Goal: Task Accomplishment & Management: Complete application form

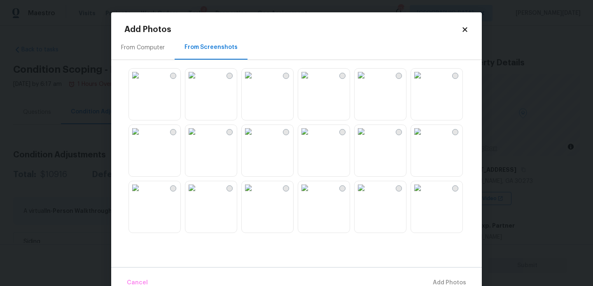
scroll to position [209, 0]
click at [464, 28] on icon at bounding box center [464, 29] width 7 height 7
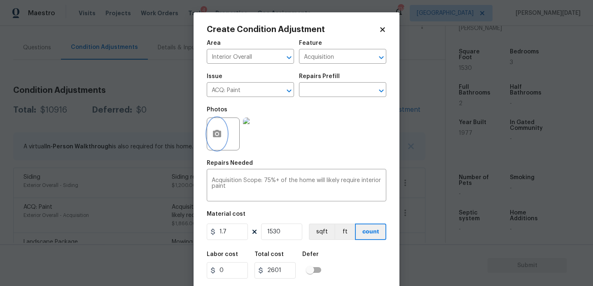
click at [221, 137] on icon "button" at bounding box center [217, 133] width 8 height 7
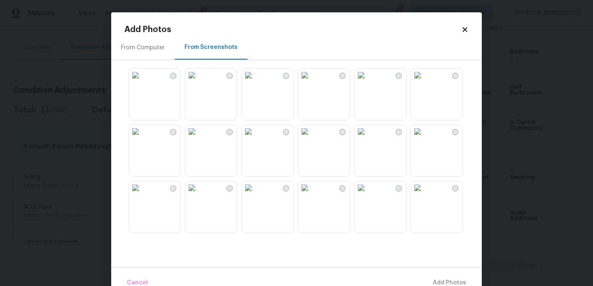
click at [198, 82] on img at bounding box center [191, 75] width 13 height 13
click at [198, 138] on img at bounding box center [191, 131] width 13 height 13
click at [255, 138] on img at bounding box center [248, 131] width 13 height 13
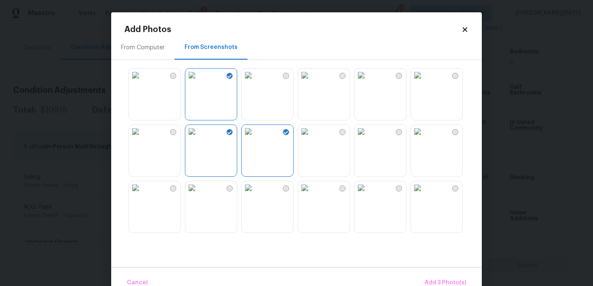
scroll to position [127, 0]
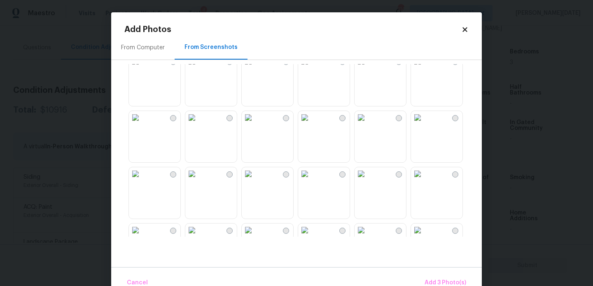
click at [255, 124] on img at bounding box center [248, 117] width 13 height 13
click at [198, 124] on img at bounding box center [191, 117] width 13 height 13
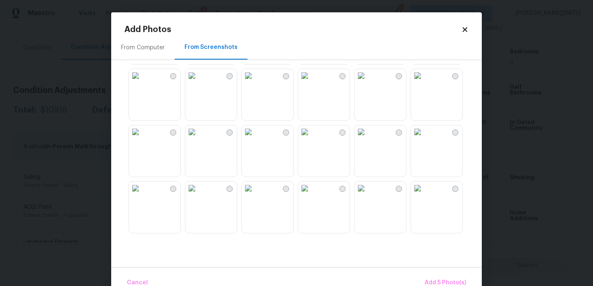
click at [255, 139] on img at bounding box center [248, 132] width 13 height 13
click at [191, 139] on img at bounding box center [191, 132] width 13 height 13
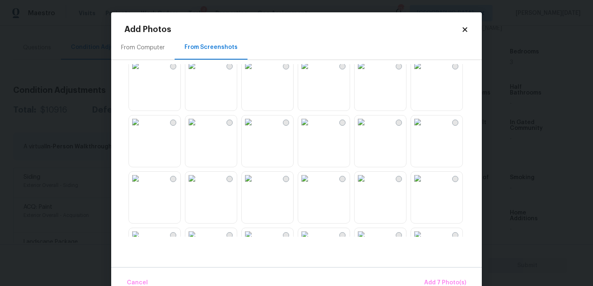
click at [367, 129] on img at bounding box center [360, 122] width 13 height 13
click at [424, 129] on img at bounding box center [417, 122] width 13 height 13
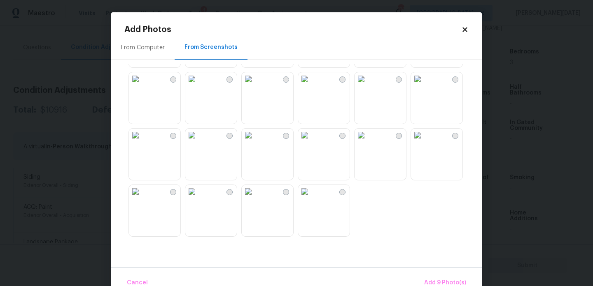
click at [311, 142] on img at bounding box center [304, 135] width 13 height 13
click at [367, 142] on img at bounding box center [360, 135] width 13 height 13
click at [424, 142] on img at bounding box center [417, 135] width 13 height 13
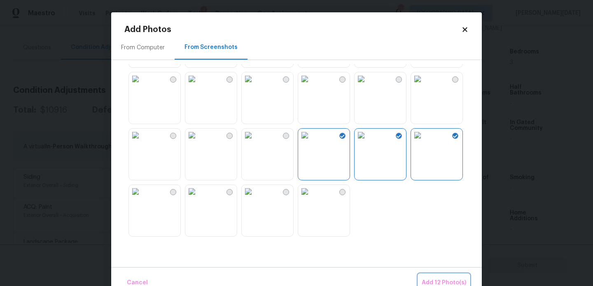
click at [442, 280] on span "Add 12 Photo(s)" at bounding box center [443, 283] width 44 height 10
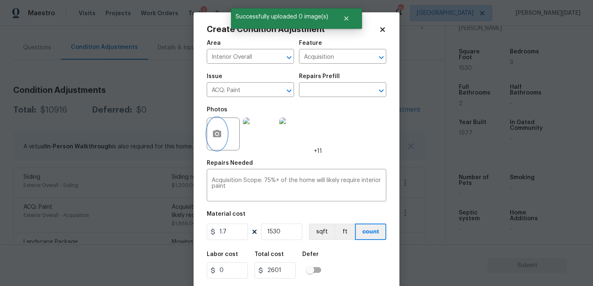
scroll to position [21, 0]
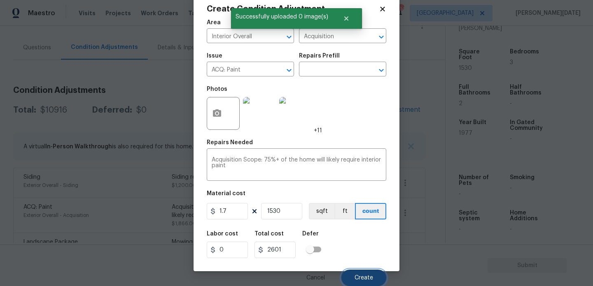
click at [359, 270] on button "Create" at bounding box center [363, 278] width 45 height 16
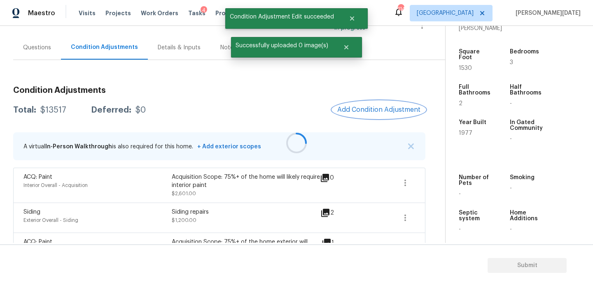
scroll to position [0, 0]
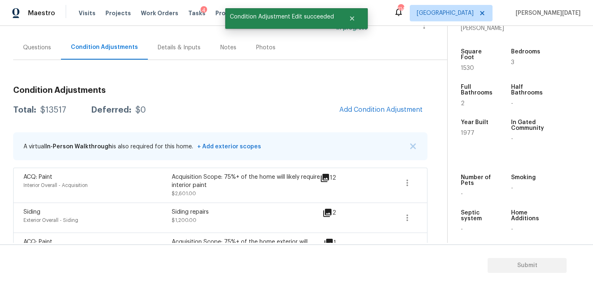
click at [359, 270] on section "Submit" at bounding box center [296, 266] width 593 height 42
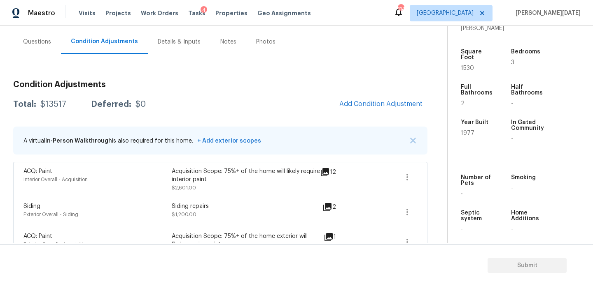
scroll to position [51, 0]
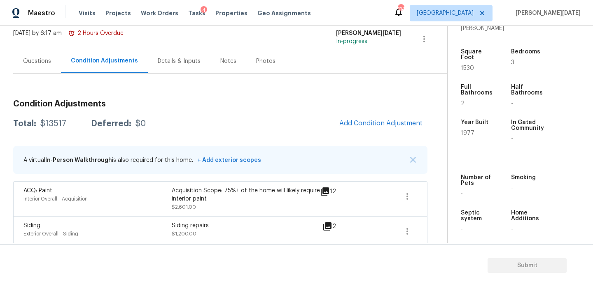
click at [44, 52] on div "Questions" at bounding box center [37, 61] width 48 height 24
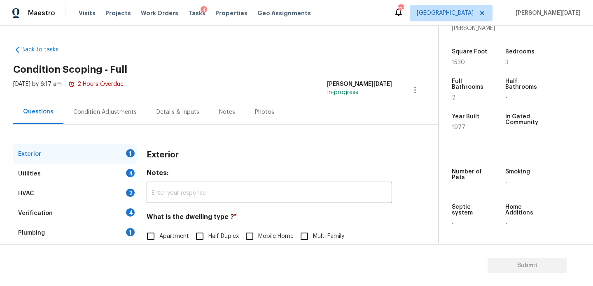
scroll to position [110, 0]
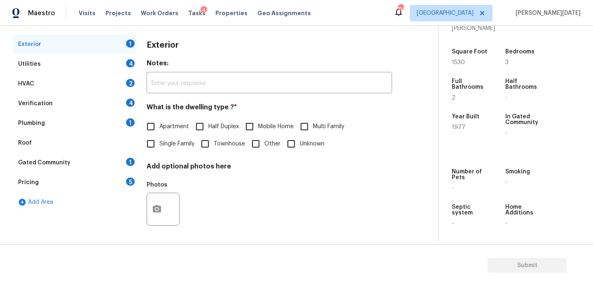
click at [76, 193] on div "Add Area" at bounding box center [74, 203] width 123 height 20
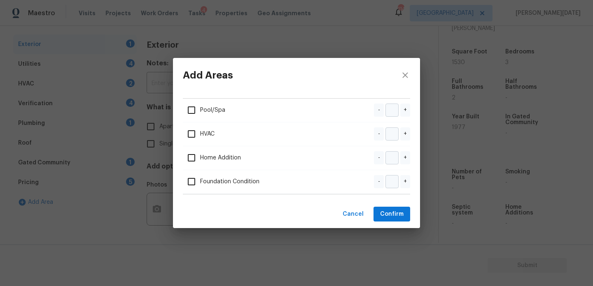
click at [103, 180] on div "Add Areas Pool/Spa - + HVAC - + Home Addition - + Foundation Condition - + Canc…" at bounding box center [296, 143] width 593 height 286
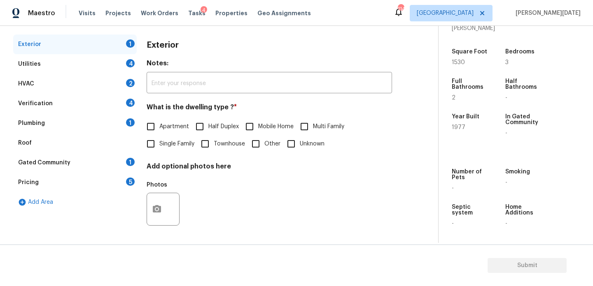
click at [103, 180] on div "Add Areas Pool/Spa - + HVAC - + Home Addition - + Foundation Condition - + Canc…" at bounding box center [296, 143] width 593 height 286
click at [103, 180] on div "Pricing 5" at bounding box center [74, 183] width 123 height 20
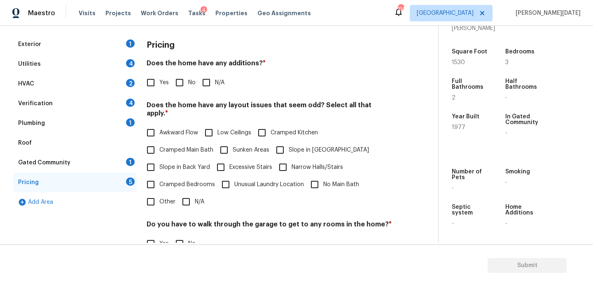
click at [153, 205] on div "Pricing Does the home have any additions? * Yes No N/A Does the home have any l…" at bounding box center [269, 191] width 245 height 312
click at [157, 196] on input "Other" at bounding box center [150, 201] width 17 height 17
checkbox input "true"
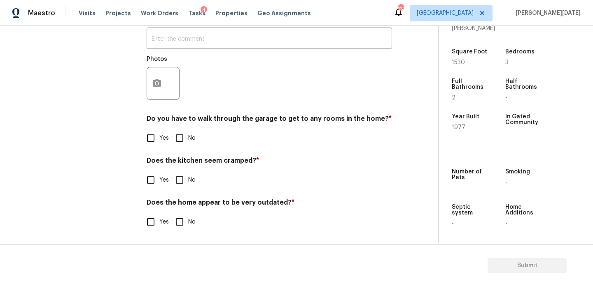
scroll to position [285, 0]
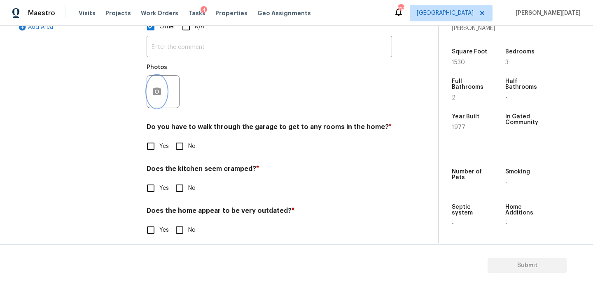
click at [153, 77] on button "button" at bounding box center [157, 92] width 20 height 32
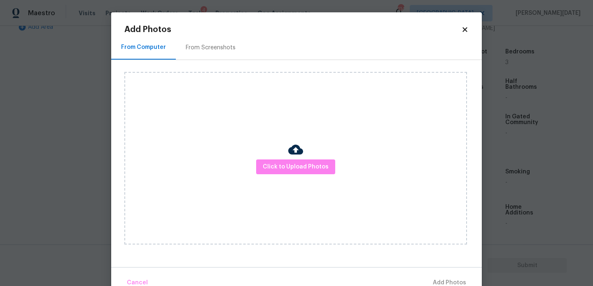
click at [283, 158] on div "Click to Upload Photos" at bounding box center [295, 158] width 342 height 173
click at [285, 165] on span "Click to Upload Photos" at bounding box center [296, 167] width 66 height 10
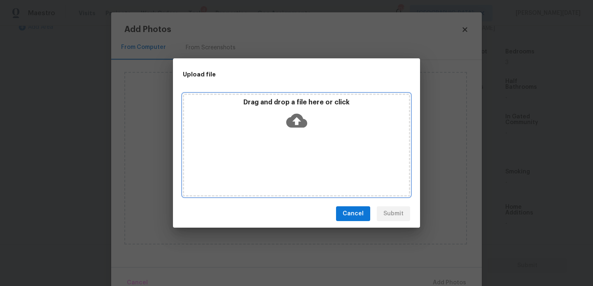
click at [285, 165] on div "Drag and drop a file here or click" at bounding box center [296, 145] width 227 height 103
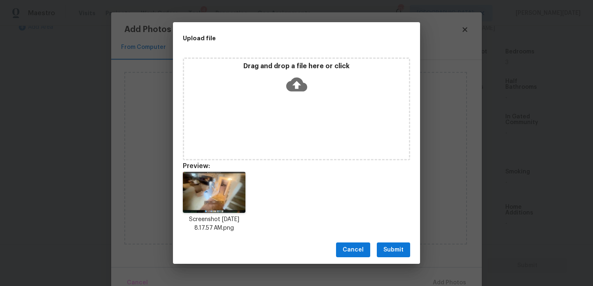
click at [389, 243] on button "Submit" at bounding box center [393, 250] width 33 height 15
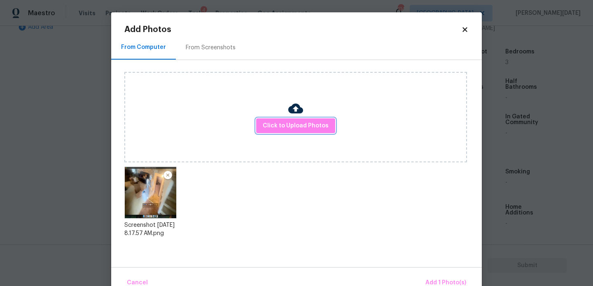
scroll to position [18, 0]
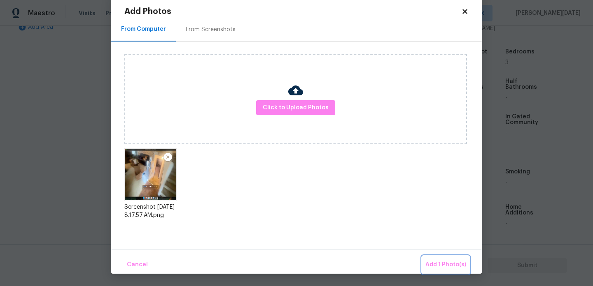
click at [438, 268] on span "Add 1 Photo(s)" at bounding box center [445, 265] width 41 height 10
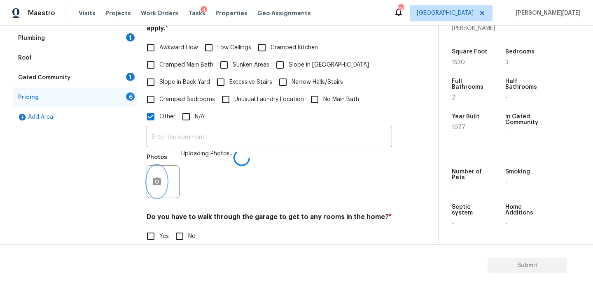
scroll to position [188, 0]
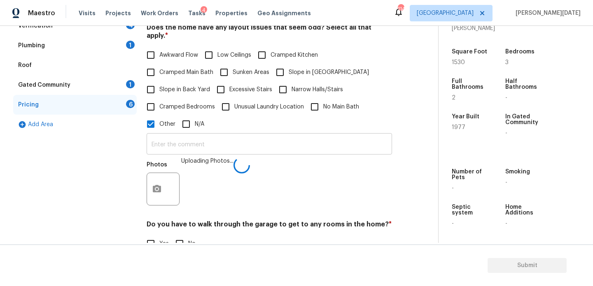
click at [182, 135] on input "text" at bounding box center [269, 144] width 245 height 19
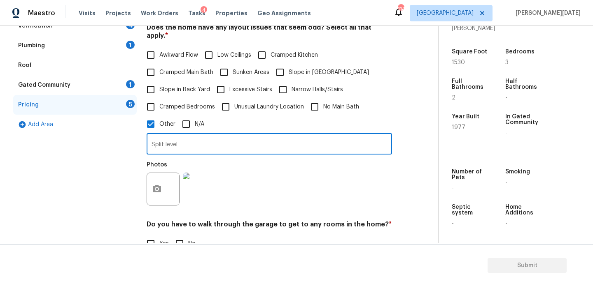
type input "Split level"
click at [312, 150] on div "Split level ​ Photos" at bounding box center [269, 172] width 245 height 78
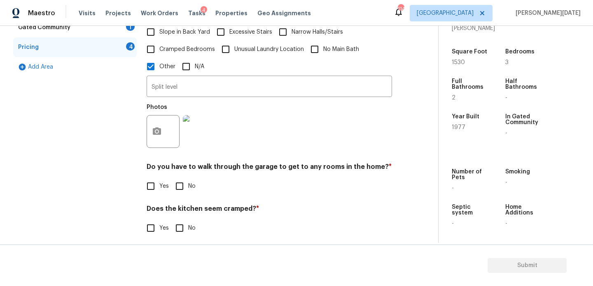
scroll to position [285, 0]
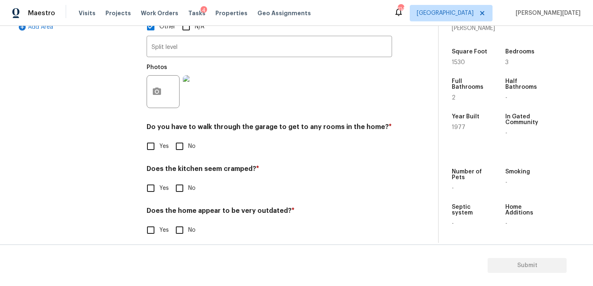
click at [186, 138] on input "No" at bounding box center [179, 146] width 17 height 17
checkbox input "true"
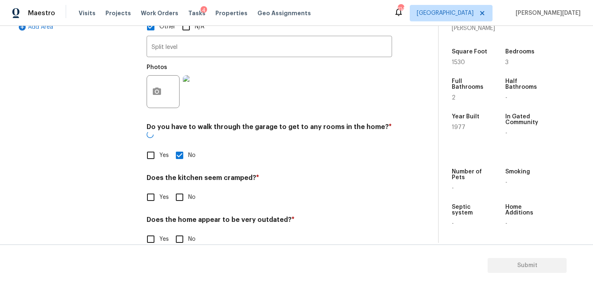
click at [191, 193] on span "No" at bounding box center [191, 197] width 7 height 9
click at [188, 189] on input "No" at bounding box center [179, 197] width 17 height 17
checkbox input "true"
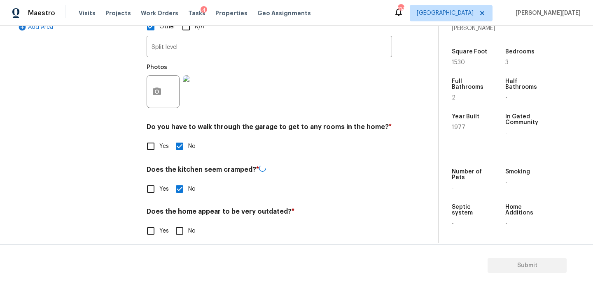
click at [186, 223] on input "No" at bounding box center [179, 231] width 17 height 17
checkbox input "true"
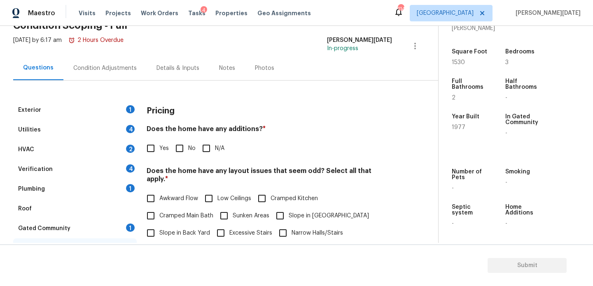
scroll to position [40, 0]
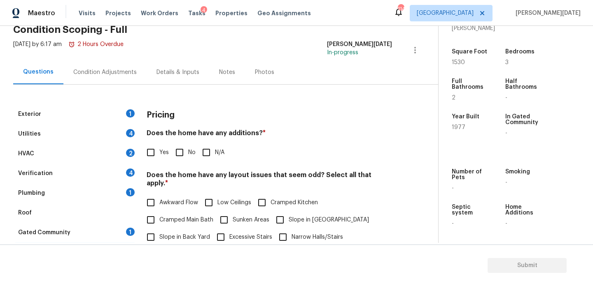
click at [199, 151] on input "N/A" at bounding box center [206, 152] width 17 height 17
checkbox input "true"
click at [180, 158] on input "No" at bounding box center [179, 152] width 17 height 17
checkbox input "true"
checkbox input "false"
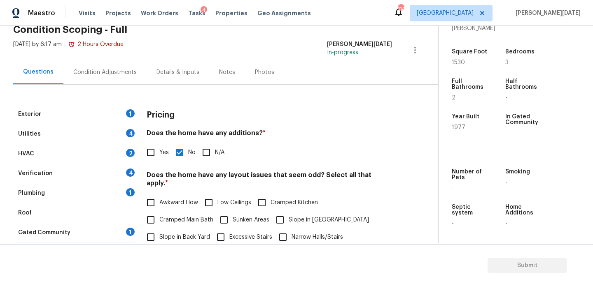
click at [97, 60] on div "Condition Adjustments" at bounding box center [104, 72] width 83 height 24
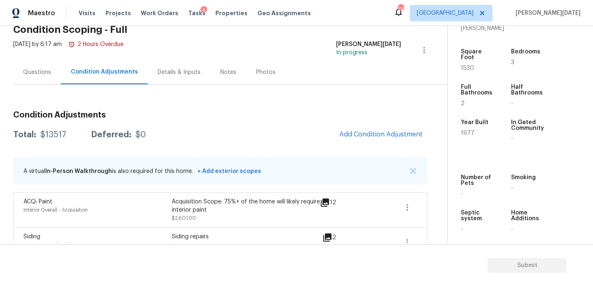
click at [381, 123] on div "Condition Adjustments Total: $13517 Deferred: $0 Add Condition Adjustment A vir…" at bounding box center [220, 270] width 414 height 330
click at [381, 129] on button "Add Condition Adjustment" at bounding box center [380, 134] width 93 height 17
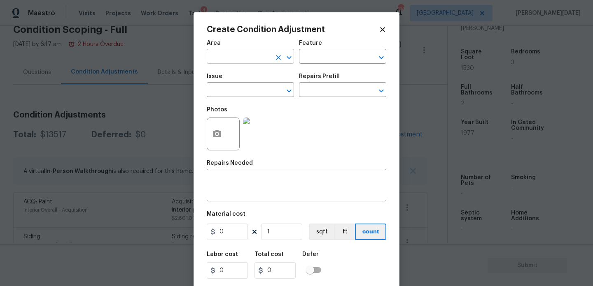
click at [219, 63] on input "text" at bounding box center [239, 57] width 64 height 13
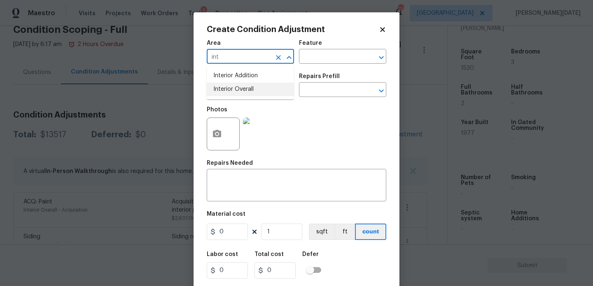
click at [229, 90] on li "Interior Overall" at bounding box center [250, 90] width 87 height 14
type input "Interior Overall"
click at [229, 90] on input "text" at bounding box center [239, 90] width 64 height 13
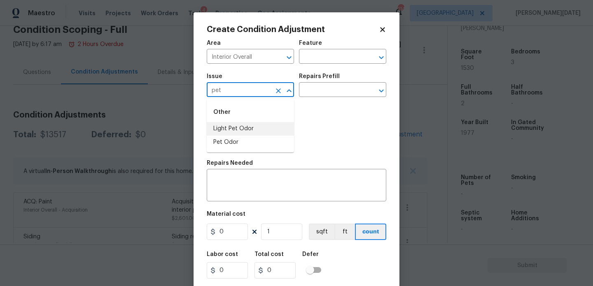
click at [235, 133] on li "Light Pet Odor" at bounding box center [250, 129] width 87 height 14
type input "Light Pet Odor"
click at [322, 107] on div "Photos" at bounding box center [296, 128] width 179 height 53
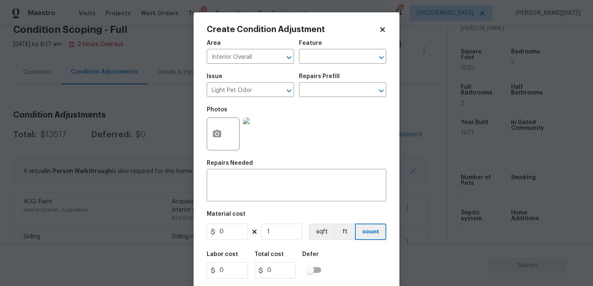
click at [335, 98] on div "Issue Light Pet Odor ​ Repairs Prefill ​" at bounding box center [296, 85] width 179 height 33
click at [341, 94] on input "text" at bounding box center [331, 90] width 64 height 13
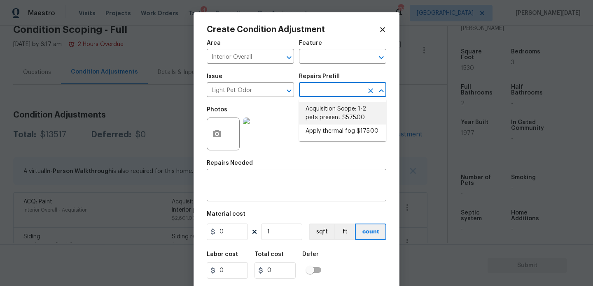
click at [340, 113] on li "Acquisition Scope: 1-2 pets present $575.00" at bounding box center [342, 113] width 87 height 22
type textarea "Acquisition Scope: 1-2 pets present"
type input "575"
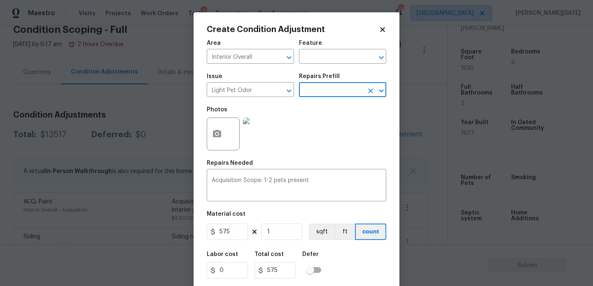
scroll to position [21, 0]
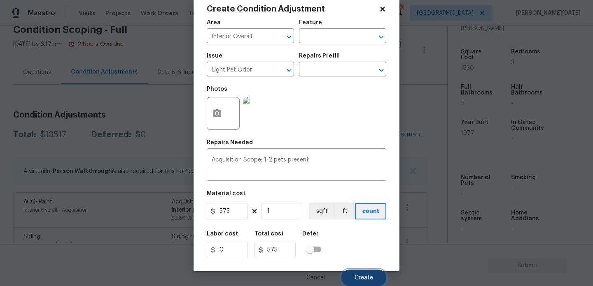
click at [365, 283] on button "Create" at bounding box center [363, 278] width 45 height 16
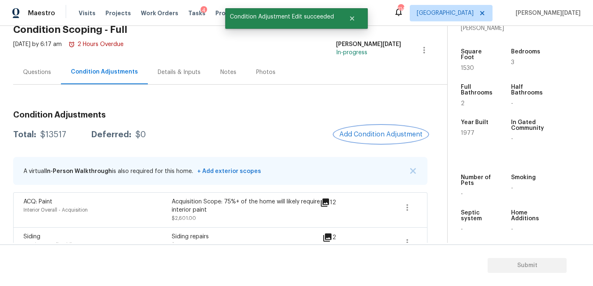
scroll to position [0, 0]
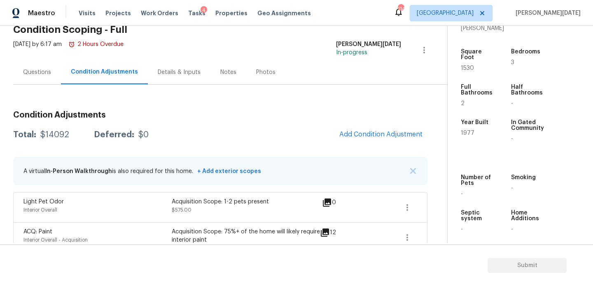
click at [33, 61] on div "Questions" at bounding box center [37, 72] width 48 height 24
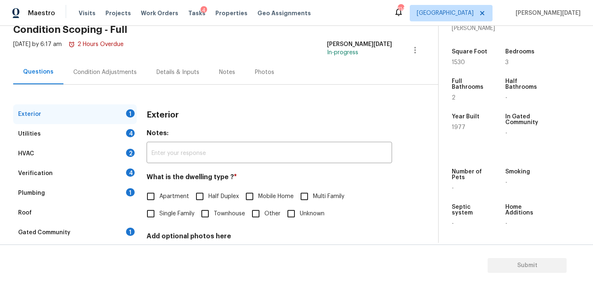
click at [43, 142] on div "Utilities 4" at bounding box center [74, 134] width 123 height 20
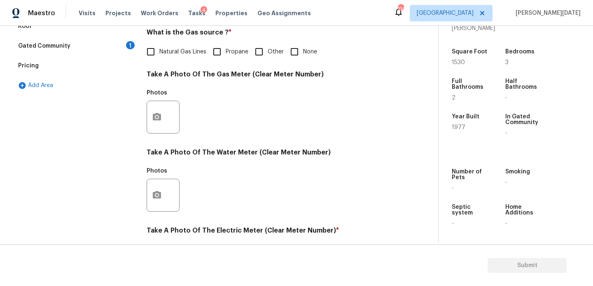
scroll to position [185, 0]
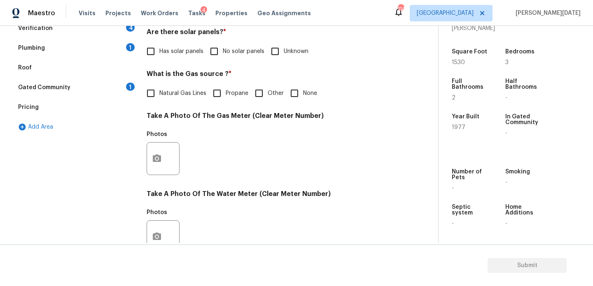
click at [153, 92] on input "Natural Gas Lines" at bounding box center [150, 93] width 17 height 17
checkbox input "true"
click at [217, 47] on input "No solar panels" at bounding box center [213, 51] width 17 height 17
checkbox input "true"
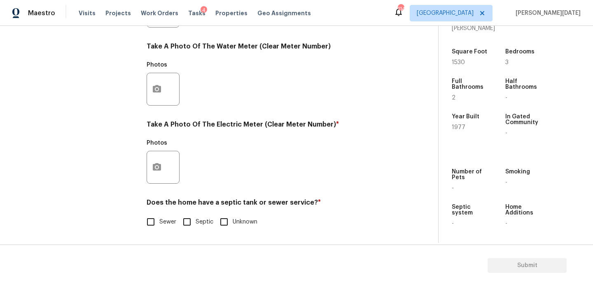
click at [166, 229] on label "Sewer" at bounding box center [159, 222] width 34 height 17
click at [159, 229] on input "Sewer" at bounding box center [150, 222] width 17 height 17
checkbox input "true"
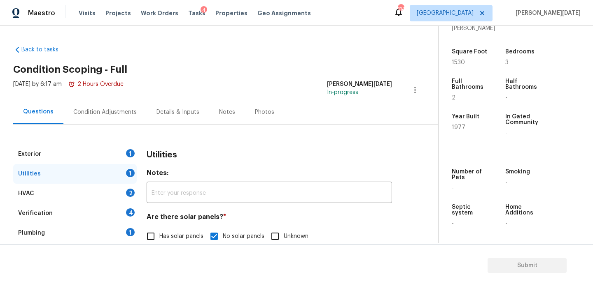
click at [107, 121] on div "Condition Adjustments" at bounding box center [104, 112] width 83 height 24
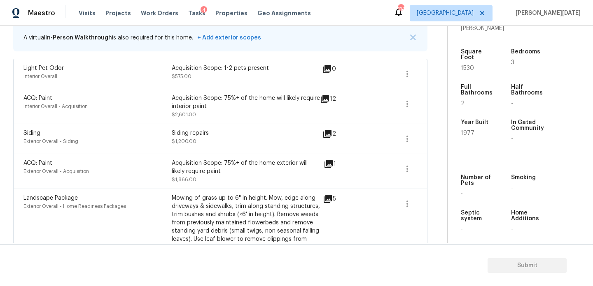
scroll to position [173, 0]
click at [407, 76] on icon "button" at bounding box center [407, 75] width 10 height 10
click at [436, 72] on div "Edit" at bounding box center [453, 73] width 64 height 8
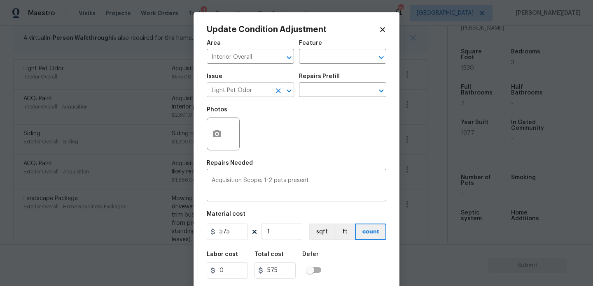
click at [278, 95] on button "Clear" at bounding box center [278, 91] width 12 height 12
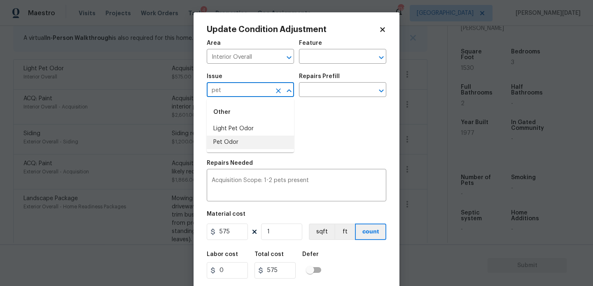
click at [263, 140] on li "Pet Odor" at bounding box center [250, 143] width 87 height 14
type input "Pet Odor"
click at [330, 92] on input "text" at bounding box center [331, 90] width 64 height 13
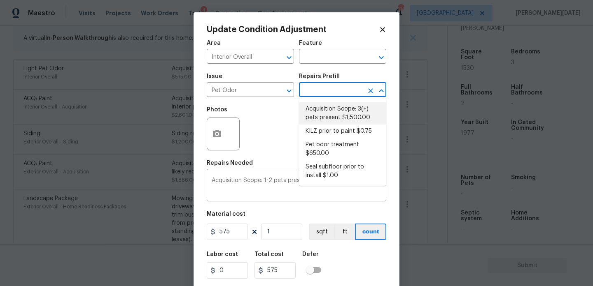
click at [332, 114] on li "Acquisition Scope: 3(+) pets present $1,500.00" at bounding box center [342, 113] width 87 height 22
type textarea "Acquisition Scope: 3(+) pets present"
type input "1500"
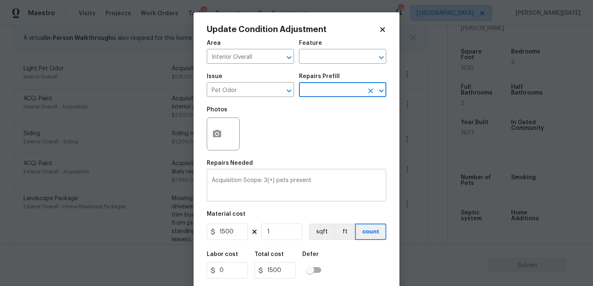
scroll to position [21, 0]
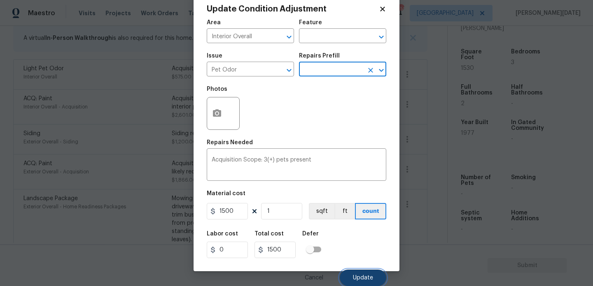
click at [364, 272] on button "Update" at bounding box center [363, 278] width 47 height 16
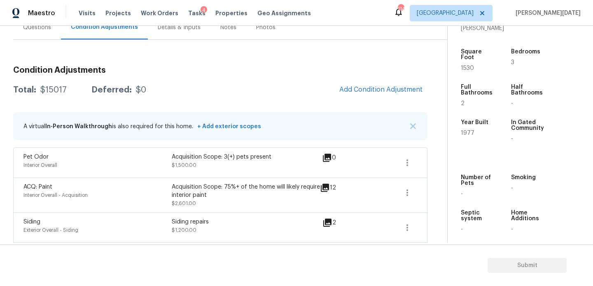
scroll to position [44, 0]
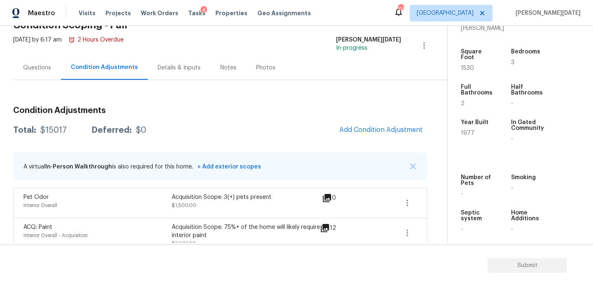
click at [395, 142] on div "Condition Adjustments Total: $15017 Deferred: $0 Add Condition Adjustment A vir…" at bounding box center [220, 280] width 414 height 360
click at [398, 132] on span "Add Condition Adjustment" at bounding box center [380, 129] width 83 height 7
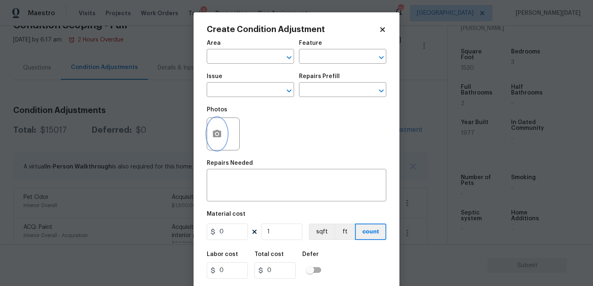
click at [211, 145] on button "button" at bounding box center [217, 134] width 20 height 32
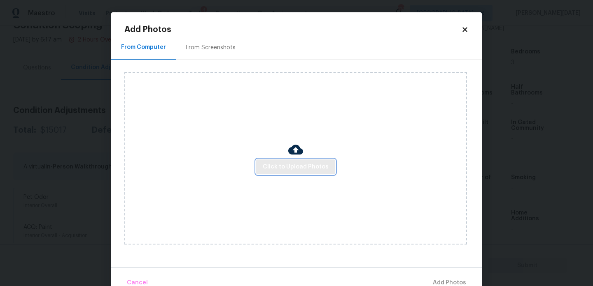
click at [311, 165] on span "Click to Upload Photos" at bounding box center [296, 167] width 66 height 10
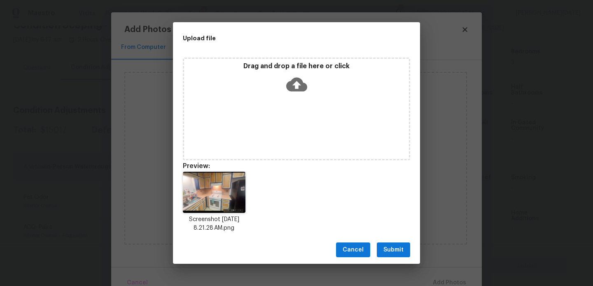
click at [388, 240] on div "Cancel Submit" at bounding box center [296, 250] width 247 height 28
click at [390, 248] on span "Submit" at bounding box center [393, 250] width 20 height 10
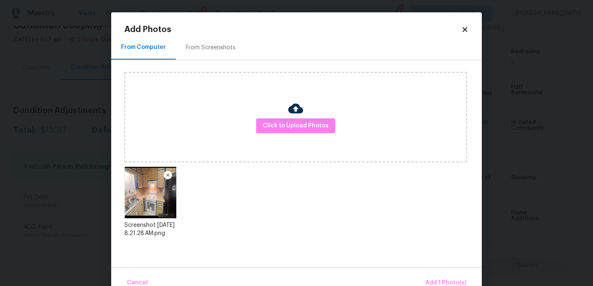
click at [443, 273] on div "Cancel Add 1 Photo(s)" at bounding box center [296, 279] width 370 height 25
click at [443, 274] on button "Add 1 Photo(s)" at bounding box center [445, 283] width 47 height 18
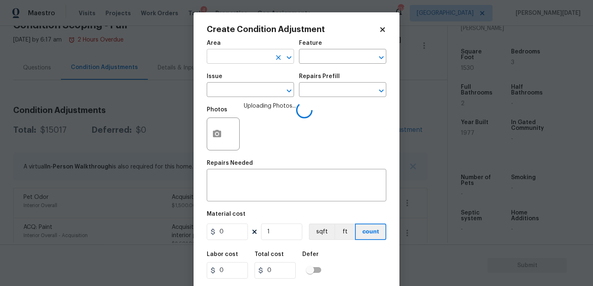
click at [229, 62] on input "text" at bounding box center [239, 57] width 64 height 13
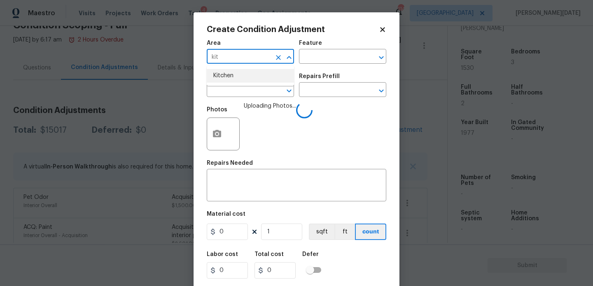
click at [242, 74] on li "Kitchen" at bounding box center [250, 76] width 87 height 14
type input "Kitchen"
click at [236, 98] on span "Issue ​" at bounding box center [250, 85] width 87 height 33
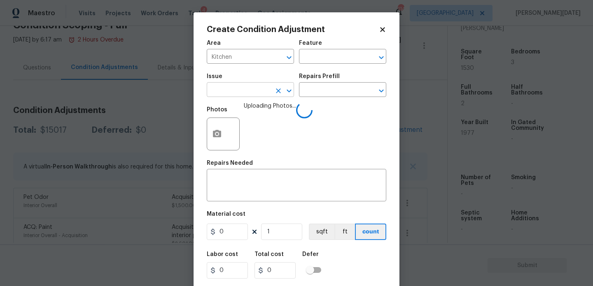
click at [247, 94] on input "text" at bounding box center [239, 90] width 64 height 13
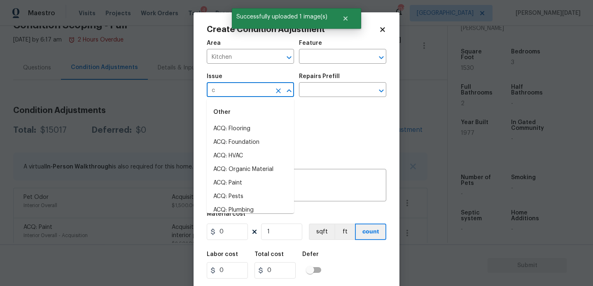
type input "ca"
type input "b"
click at [250, 154] on li "Kitchen Cabinets" at bounding box center [250, 156] width 87 height 14
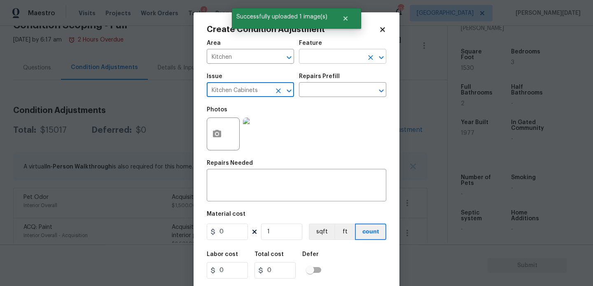
type input "Kitchen Cabinets"
click at [328, 54] on input "text" at bounding box center [331, 57] width 64 height 13
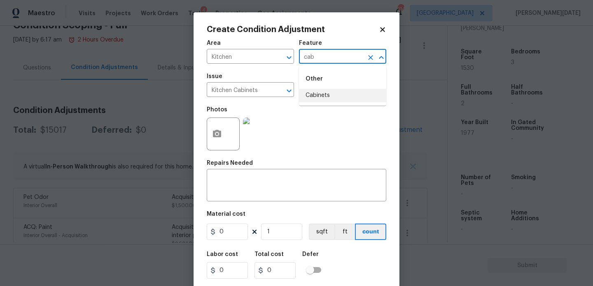
click at [327, 98] on li "Cabinets" at bounding box center [342, 96] width 87 height 14
type input "Cabinets"
click at [237, 228] on input "0" at bounding box center [227, 232] width 41 height 16
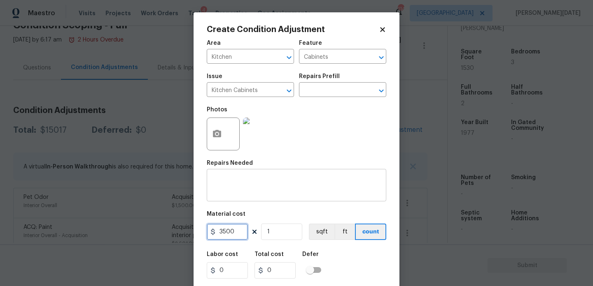
type input "3500"
click at [258, 196] on div "x ​" at bounding box center [296, 186] width 179 height 30
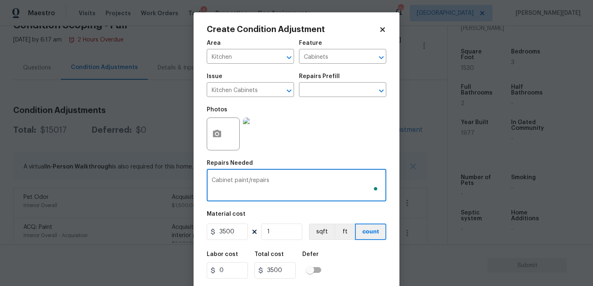
scroll to position [21, 0]
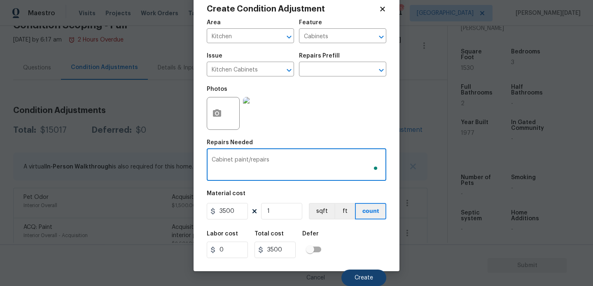
type textarea "Cabinet paint/repairs"
click at [364, 281] on span "Create" at bounding box center [363, 278] width 19 height 6
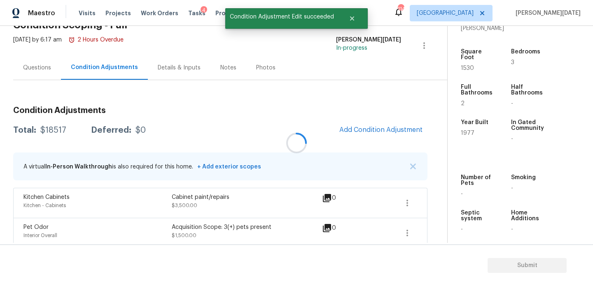
scroll to position [0, 0]
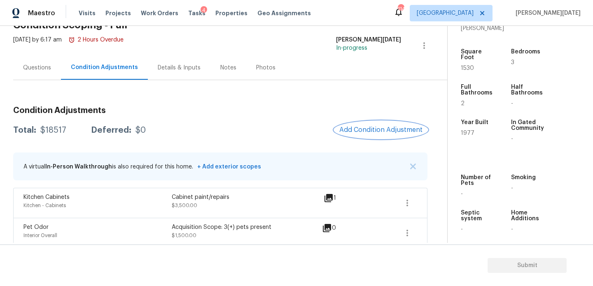
click at [370, 128] on span "Add Condition Adjustment" at bounding box center [380, 129] width 83 height 7
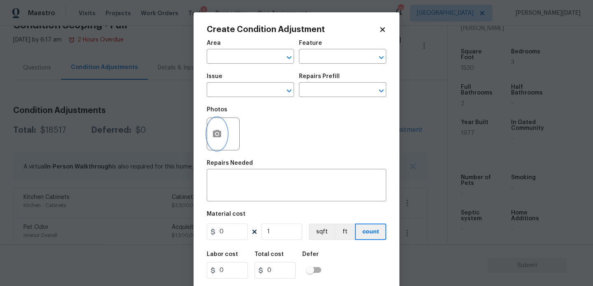
click at [217, 137] on icon "button" at bounding box center [217, 133] width 8 height 7
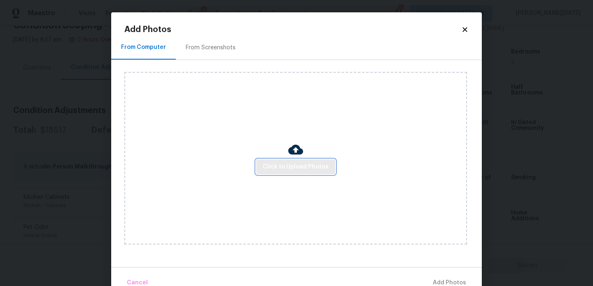
click at [288, 166] on span "Click to Upload Photos" at bounding box center [296, 167] width 66 height 10
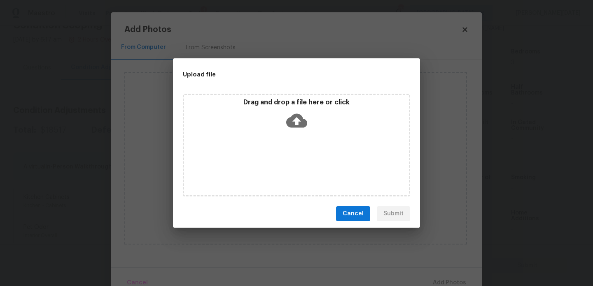
click at [288, 166] on div "Drag and drop a file here or click" at bounding box center [296, 145] width 227 height 103
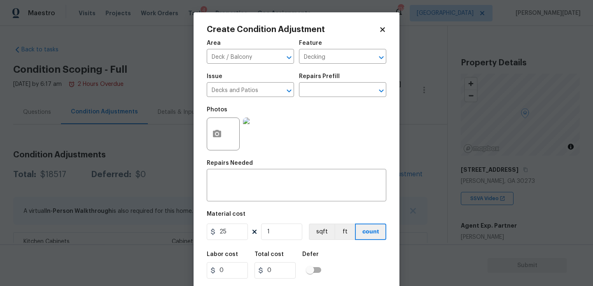
scroll to position [209, 0]
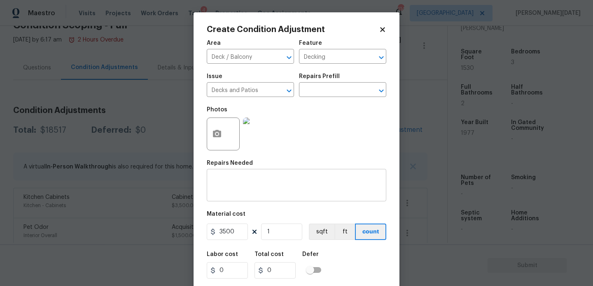
type input "3500"
click at [241, 189] on textarea at bounding box center [297, 186] width 170 height 17
type input "3500"
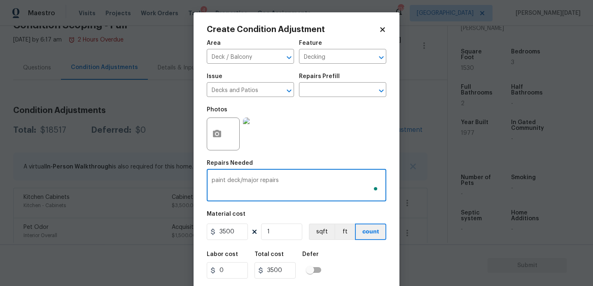
scroll to position [21, 0]
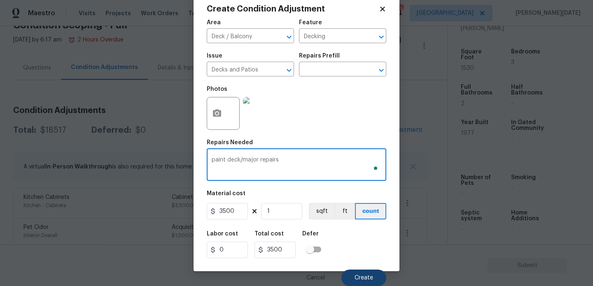
type textarea "paint deck/major repairs"
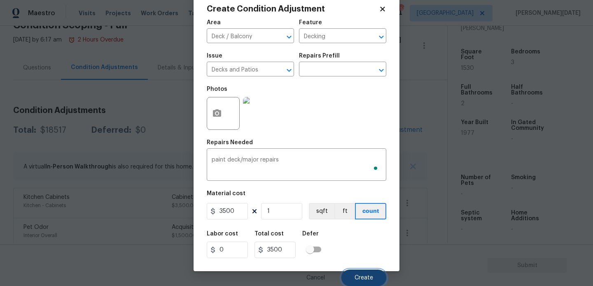
click at [350, 272] on button "Create" at bounding box center [363, 278] width 45 height 16
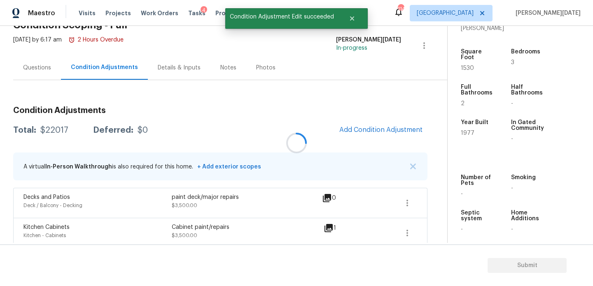
scroll to position [0, 0]
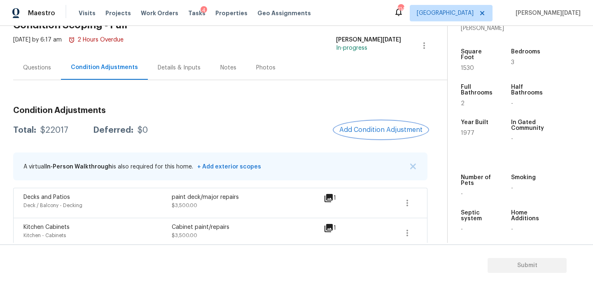
click at [373, 129] on span "Add Condition Adjustment" at bounding box center [380, 129] width 83 height 7
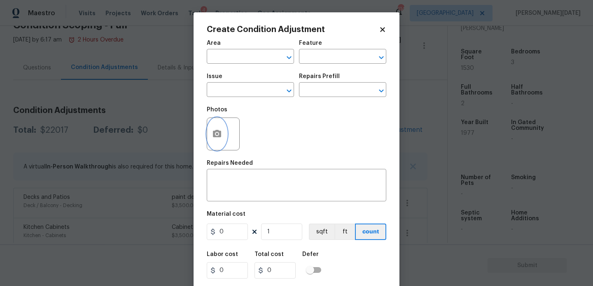
click at [214, 141] on button "button" at bounding box center [217, 134] width 20 height 32
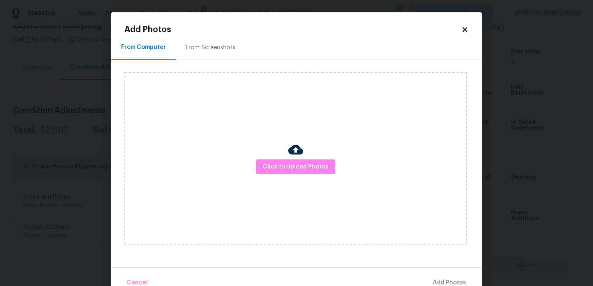
click at [274, 175] on div "Click to Upload Photos" at bounding box center [295, 158] width 342 height 173
click at [286, 169] on span "Click to Upload Photos" at bounding box center [296, 167] width 66 height 10
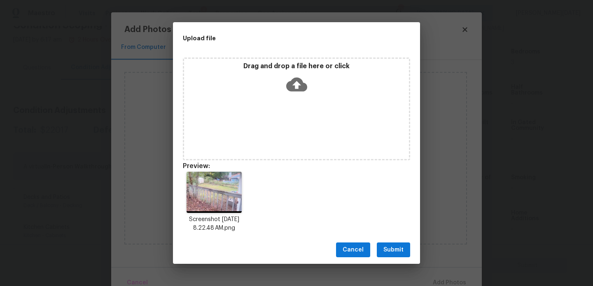
click at [387, 249] on span "Submit" at bounding box center [393, 250] width 20 height 10
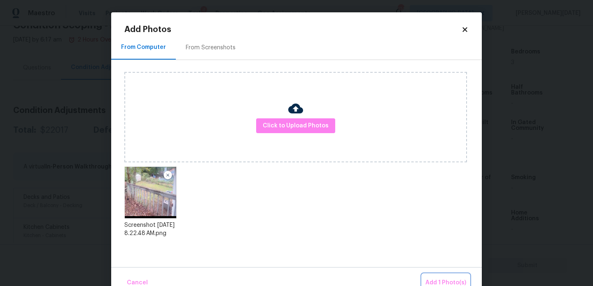
click at [434, 276] on button "Add 1 Photo(s)" at bounding box center [445, 283] width 47 height 18
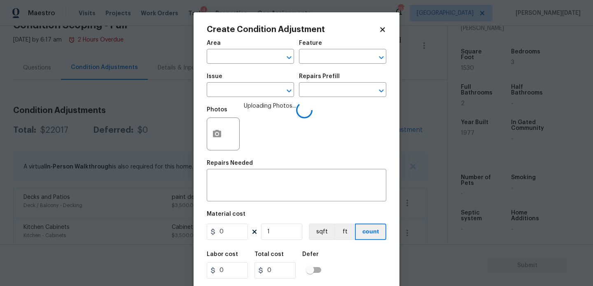
click at [237, 65] on span "Area ​" at bounding box center [250, 51] width 87 height 33
click at [234, 56] on input "text" at bounding box center [239, 57] width 64 height 13
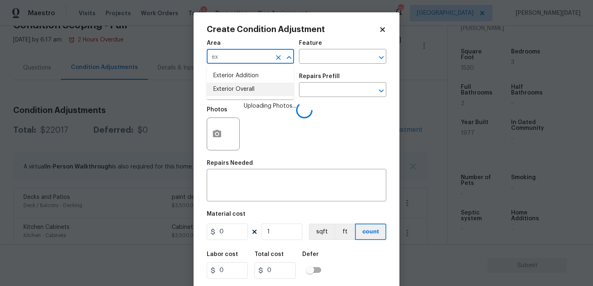
click at [236, 89] on li "Exterior Overall" at bounding box center [250, 90] width 87 height 14
type input "Exterior Overall"
click at [236, 89] on input "text" at bounding box center [239, 90] width 64 height 13
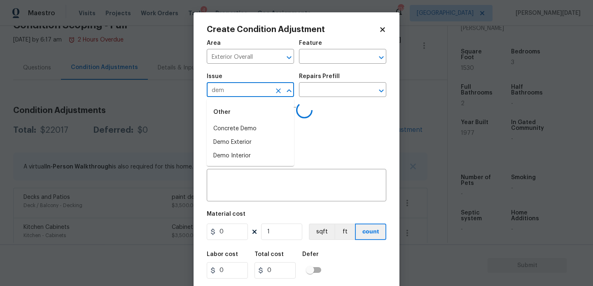
type input "demo"
type input "d"
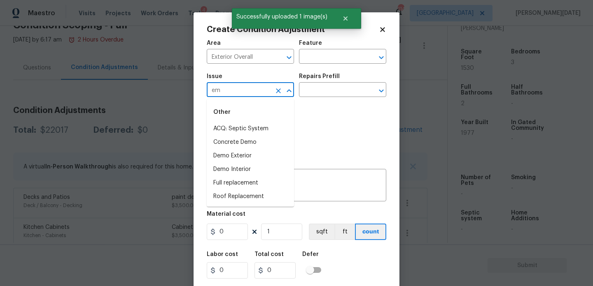
type input "e"
click at [238, 146] on li "Demo Exterior" at bounding box center [250, 143] width 87 height 14
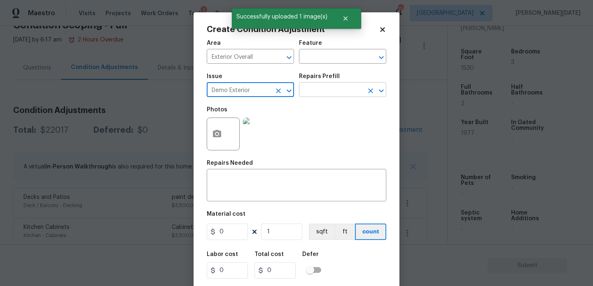
type input "Demo Exterior"
click at [329, 91] on input "text" at bounding box center [331, 90] width 64 height 13
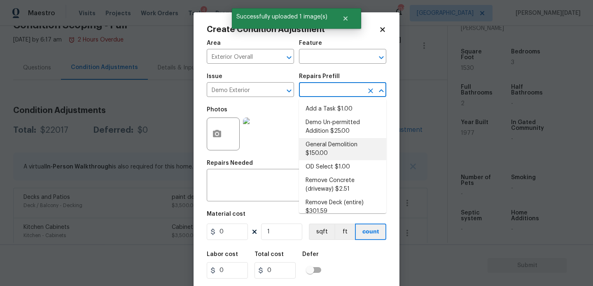
click at [337, 156] on li "General Demolition $150.00" at bounding box center [342, 149] width 87 height 22
type input "Demolition"
type textarea "Decks, sheds, above ground pools,"
type input "150"
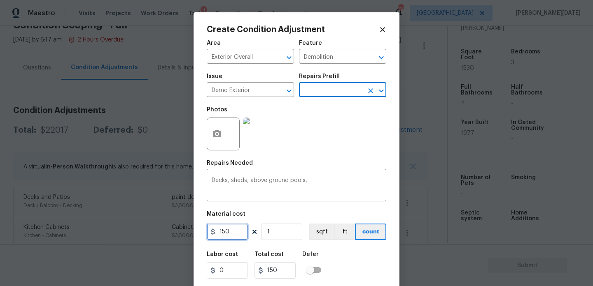
click at [235, 237] on input "150" at bounding box center [227, 232] width 41 height 16
type input "1500"
click at [314, 180] on textarea "Decks, sheds, above ground pools," at bounding box center [297, 186] width 170 height 17
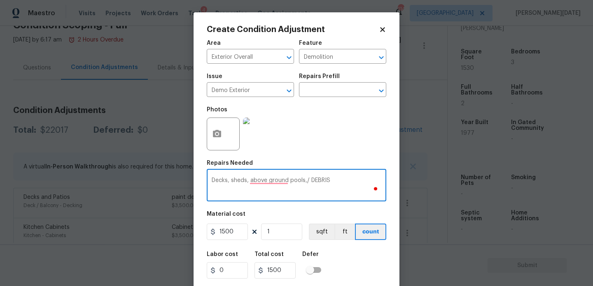
scroll to position [21, 0]
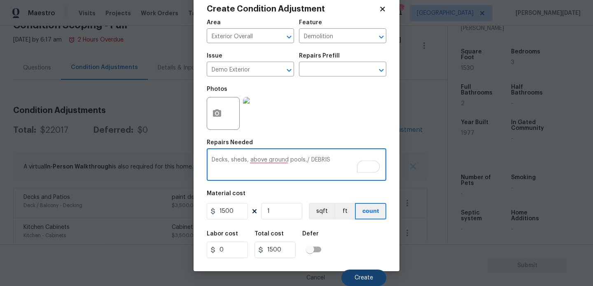
type textarea "Decks, sheds, above ground pools,/ DEBRIS"
click at [361, 275] on span "Create" at bounding box center [363, 278] width 19 height 6
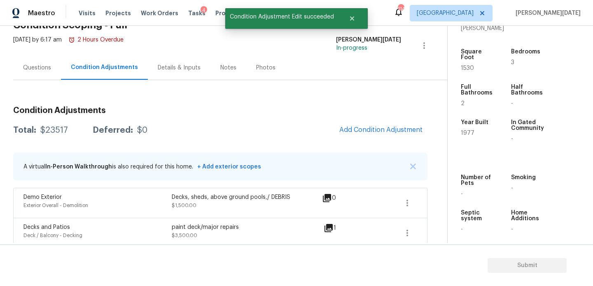
scroll to position [0, 0]
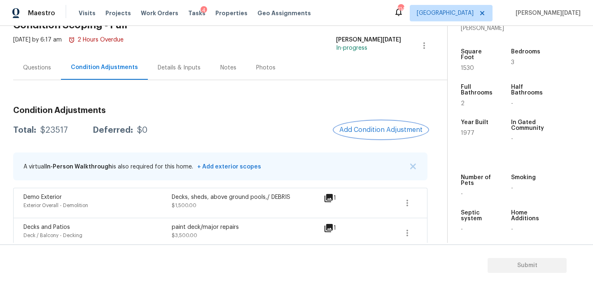
click at [392, 127] on span "Add Condition Adjustment" at bounding box center [380, 129] width 83 height 7
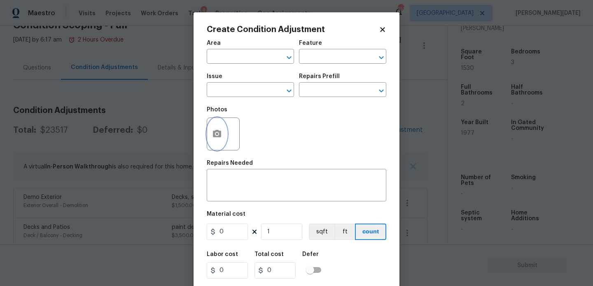
click at [216, 135] on circle "button" at bounding box center [217, 134] width 2 height 2
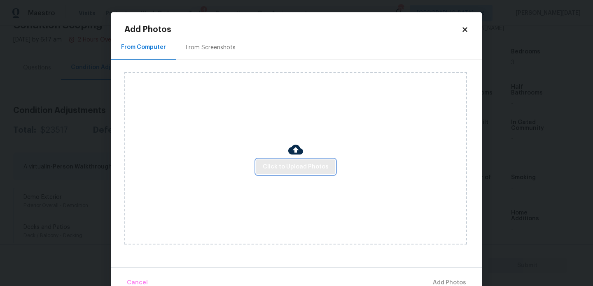
click at [288, 169] on span "Click to Upload Photos" at bounding box center [296, 167] width 66 height 10
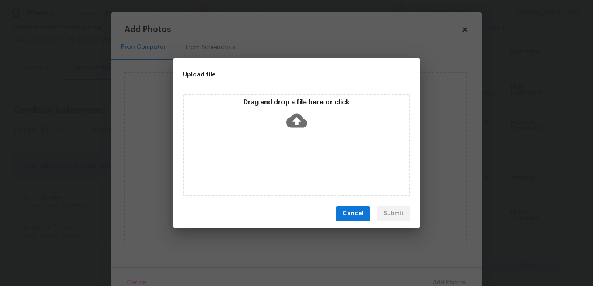
click at [288, 169] on div "Drag and drop a file here or click" at bounding box center [296, 145] width 227 height 103
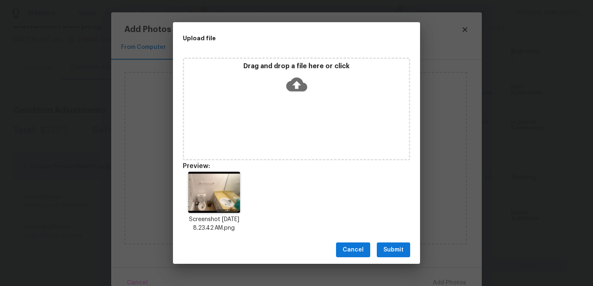
click at [389, 245] on span "Submit" at bounding box center [393, 250] width 20 height 10
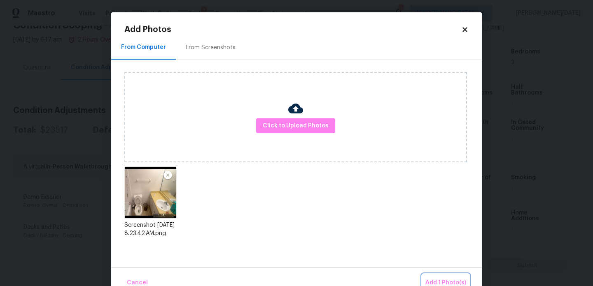
click at [444, 280] on span "Add 1 Photo(s)" at bounding box center [445, 283] width 41 height 10
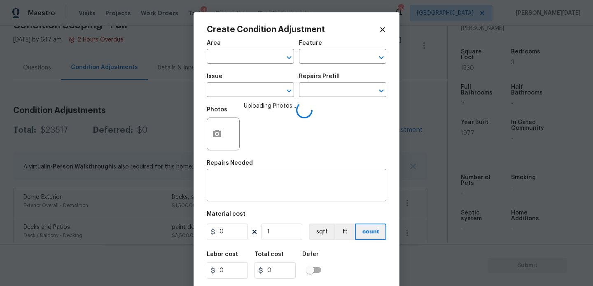
click at [276, 68] on span "Area ​" at bounding box center [250, 51] width 87 height 33
click at [251, 56] on input "text" at bounding box center [239, 57] width 64 height 13
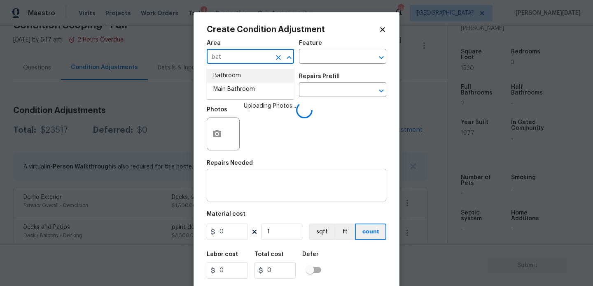
click at [238, 80] on li "Bathroom" at bounding box center [250, 76] width 87 height 14
type input "Bathroom"
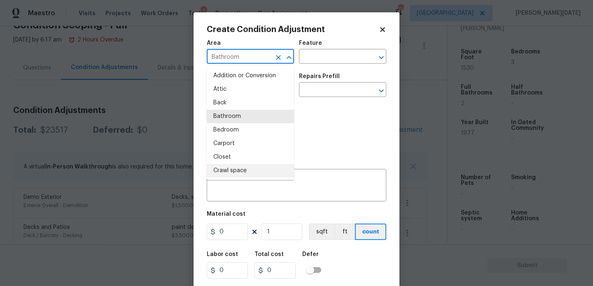
click at [317, 148] on div "Photos" at bounding box center [296, 128] width 179 height 53
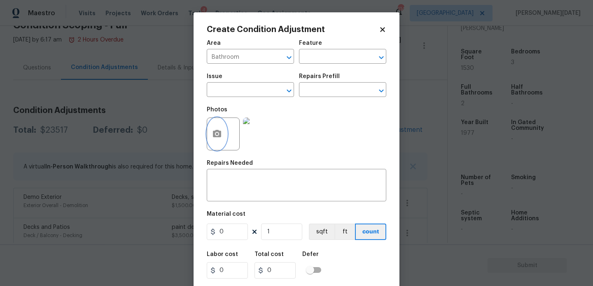
click at [217, 138] on icon "button" at bounding box center [217, 134] width 10 height 10
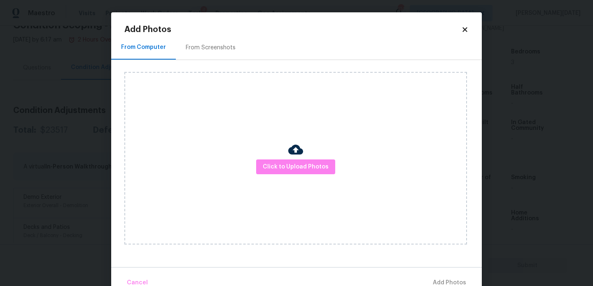
click at [285, 179] on div "Click to Upload Photos" at bounding box center [295, 158] width 342 height 173
click at [299, 171] on span "Click to Upload Photos" at bounding box center [296, 167] width 66 height 10
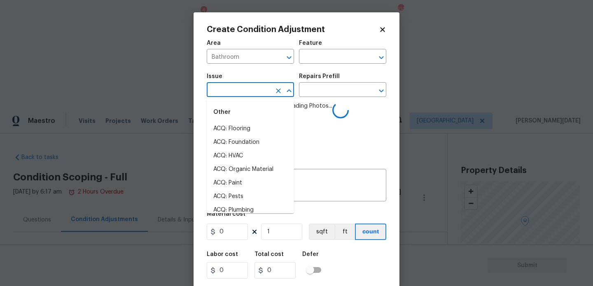
scroll to position [209, 0]
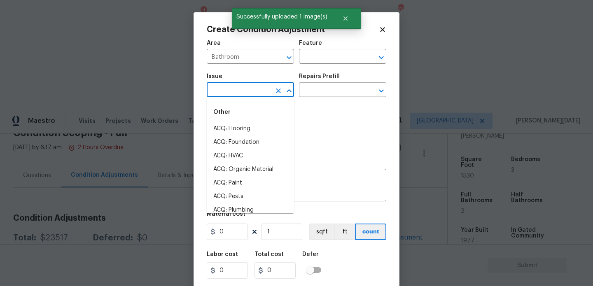
click at [247, 86] on input "text" at bounding box center [239, 90] width 64 height 13
click at [267, 133] on li "Bathroom Cabinets" at bounding box center [250, 129] width 87 height 14
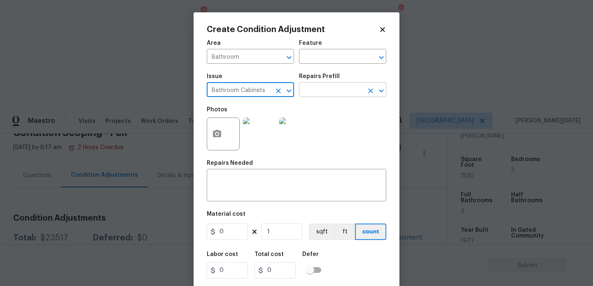
type input "Bathroom Cabinets"
click at [326, 90] on input "text" at bounding box center [331, 90] width 64 height 13
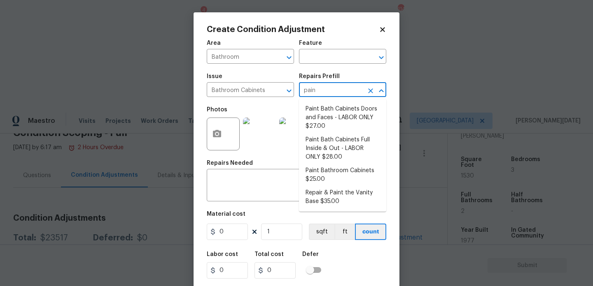
type input "paint"
click at [321, 112] on li "Paint Bath Cabinets Doors and Faces - LABOR ONLY $27.00" at bounding box center [342, 117] width 87 height 31
type input "Cabinets"
type input "27"
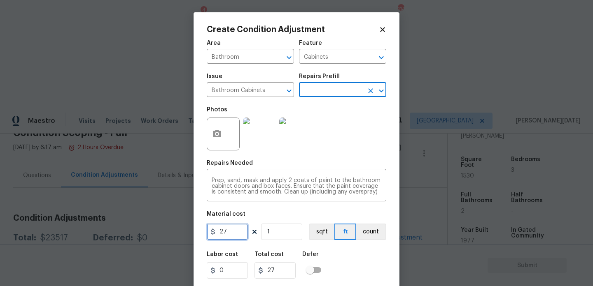
drag, startPoint x: 230, startPoint y: 232, endPoint x: 199, endPoint y: 229, distance: 31.4
click at [199, 232] on div "Create Condition Adjustment Area Bathroom ​ Feature Cabinets ​ Issue Bathroom C…" at bounding box center [296, 152] width 206 height 280
type input "1500"
click at [356, 142] on div "Photos" at bounding box center [296, 128] width 179 height 53
type input "1500"
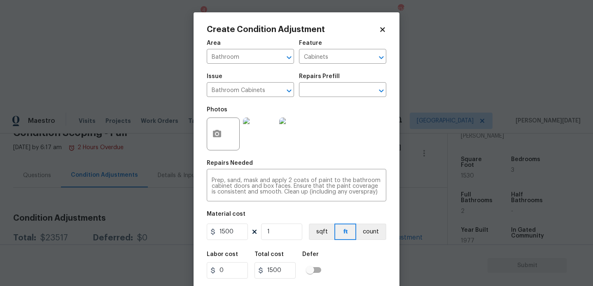
scroll to position [21, 0]
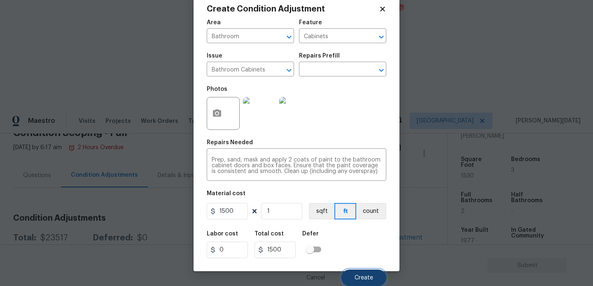
click at [363, 278] on span "Create" at bounding box center [363, 278] width 19 height 6
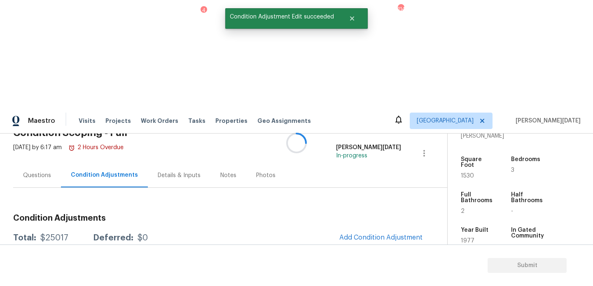
scroll to position [0, 0]
click at [356, 234] on span "Add Condition Adjustment" at bounding box center [380, 237] width 83 height 7
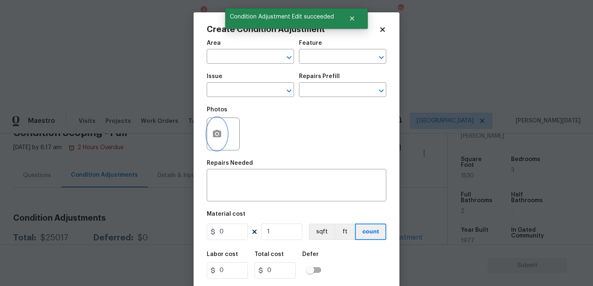
click at [215, 135] on icon "button" at bounding box center [217, 134] width 10 height 10
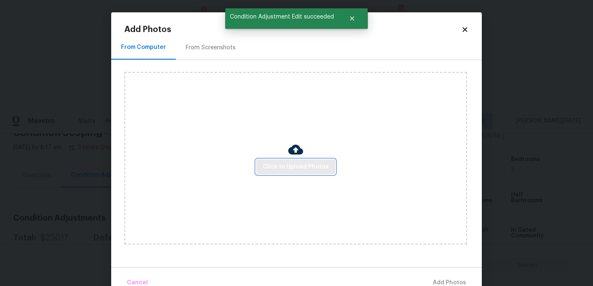
click at [290, 166] on span "Click to Upload Photos" at bounding box center [296, 167] width 66 height 10
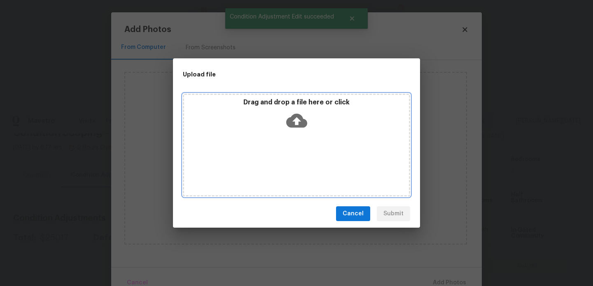
click at [290, 166] on div "Drag and drop a file here or click" at bounding box center [296, 145] width 227 height 103
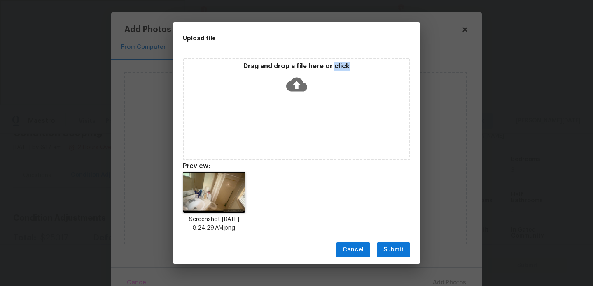
click at [293, 89] on icon at bounding box center [296, 85] width 21 height 14
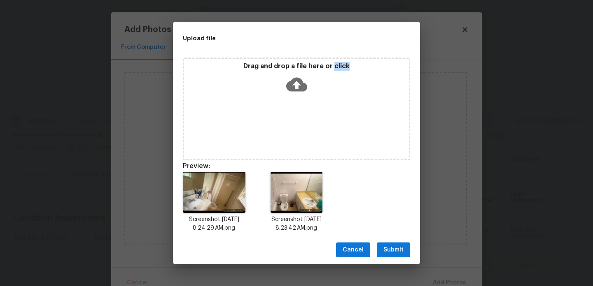
click at [393, 246] on span "Submit" at bounding box center [393, 250] width 20 height 10
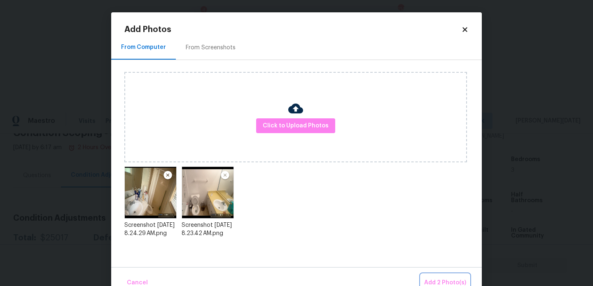
click at [433, 281] on span "Add 2 Photo(s)" at bounding box center [445, 283] width 42 height 10
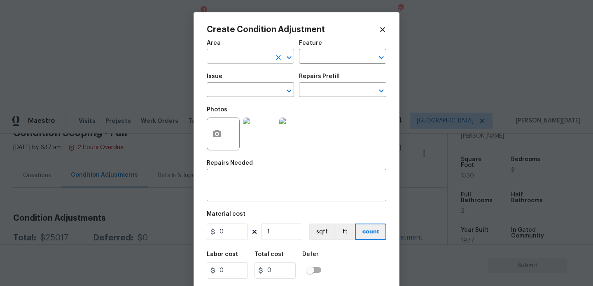
click at [242, 61] on input "text" at bounding box center [239, 57] width 64 height 13
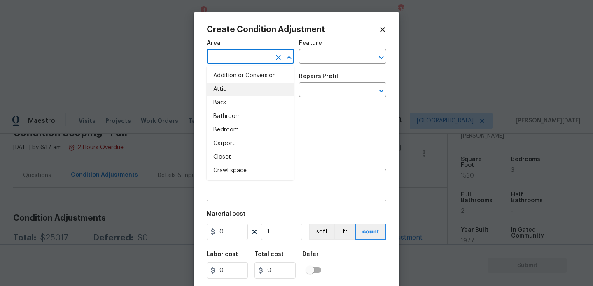
click at [329, 109] on div "Photos" at bounding box center [296, 128] width 179 height 53
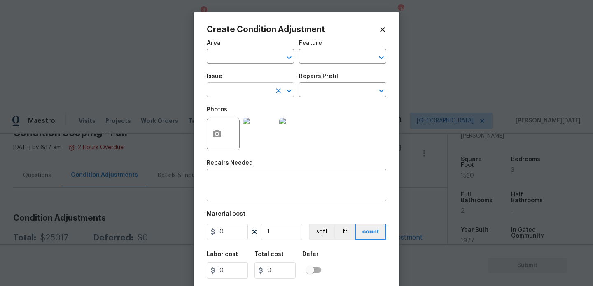
click at [226, 97] on input "text" at bounding box center [239, 90] width 64 height 13
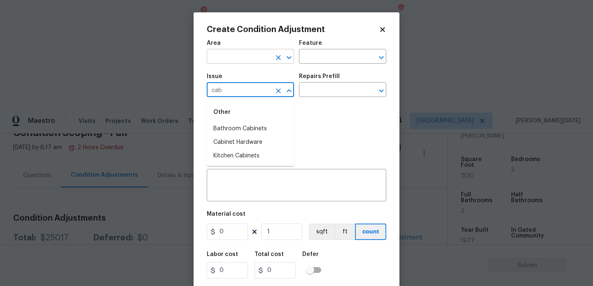
type input "cab"
click at [247, 54] on input "text" at bounding box center [239, 57] width 64 height 13
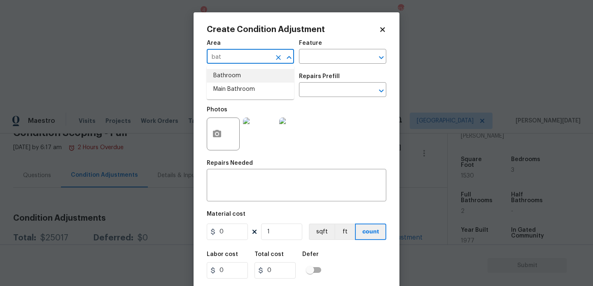
click at [244, 72] on li "Bathroom" at bounding box center [250, 76] width 87 height 14
type input "Bathroom"
click at [243, 86] on input "text" at bounding box center [239, 90] width 64 height 13
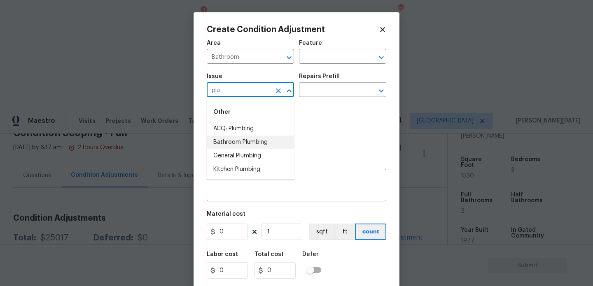
click at [250, 142] on li "Bathroom Plumbing" at bounding box center [250, 143] width 87 height 14
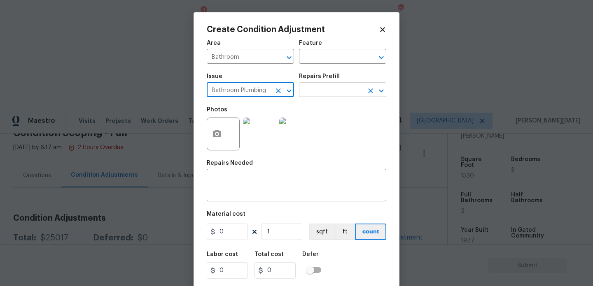
type input "Bathroom Plumbing"
click at [319, 90] on input "text" at bounding box center [331, 90] width 64 height 13
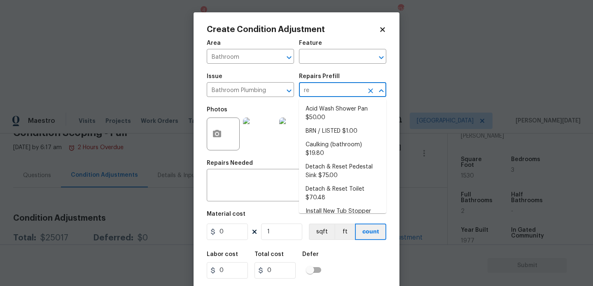
type input "ref"
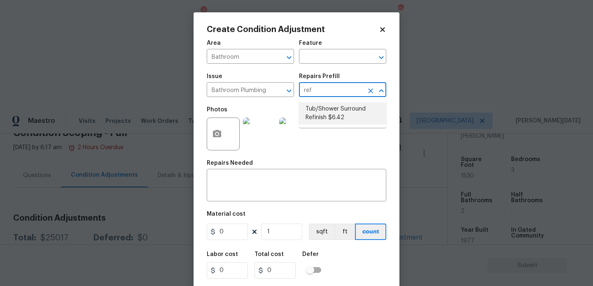
click at [323, 116] on li "Tub/Shower Surround Refinish $6.42" at bounding box center [342, 113] width 87 height 22
type input "Plumbing"
type textarea "Prep, mask, clean and refinish the tub/shower tile surround both all sides ensu…"
type input "6.42"
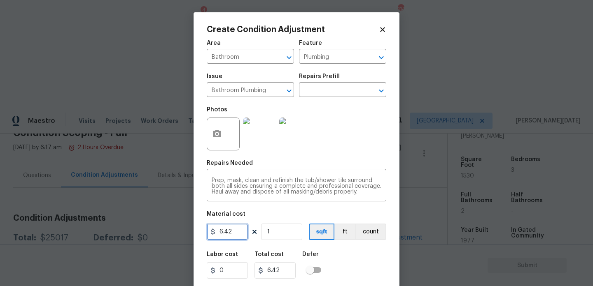
drag, startPoint x: 226, startPoint y: 231, endPoint x: 161, endPoint y: 231, distance: 64.6
click at [161, 231] on div "Create Condition Adjustment Area Bathroom ​ Feature Plumbing ​ Issue Bathroom P…" at bounding box center [296, 143] width 593 height 286
type input "350"
click at [280, 235] on input "1" at bounding box center [281, 232] width 41 height 16
type input "350"
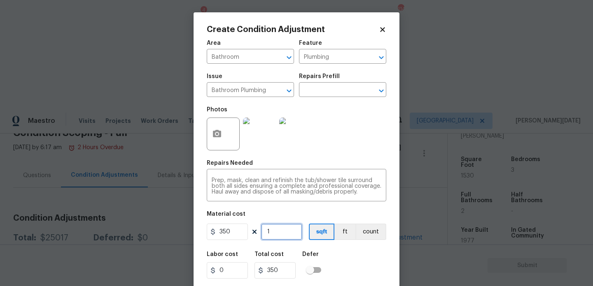
type input "0"
type input "2"
type input "700"
type input "2"
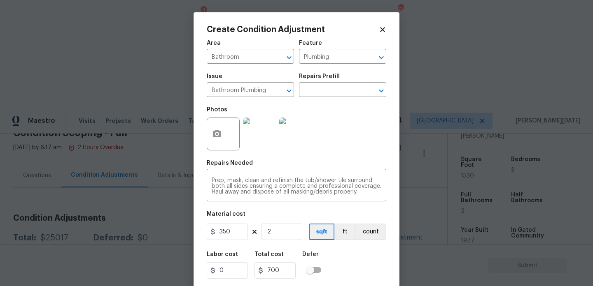
click at [342, 158] on div "Area Bathroom ​ Feature Plumbing ​ Issue Bathroom Plumbing ​ Repairs Prefill ​ …" at bounding box center [296, 171] width 179 height 272
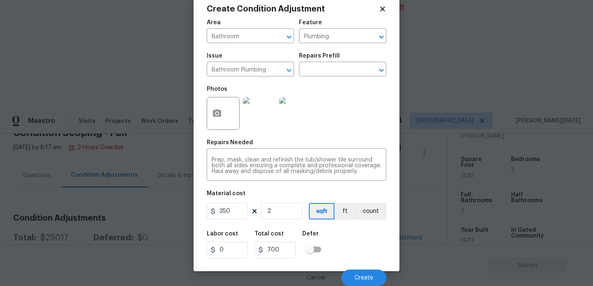
click at [355, 269] on div "Cancel Create" at bounding box center [296, 274] width 179 height 23
click at [356, 275] on span "Create" at bounding box center [363, 278] width 19 height 6
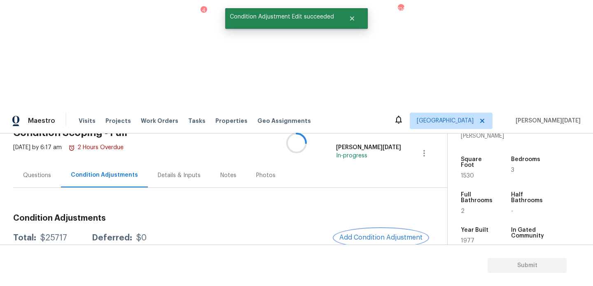
scroll to position [0, 0]
click at [377, 214] on h3 "Condition Adjustments" at bounding box center [220, 218] width 414 height 8
click at [363, 234] on span "Add Condition Adjustment" at bounding box center [380, 237] width 83 height 7
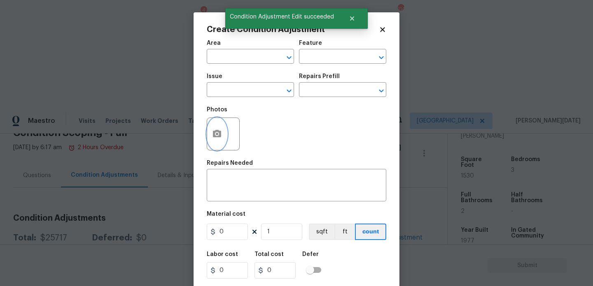
click at [214, 135] on icon "button" at bounding box center [217, 133] width 8 height 7
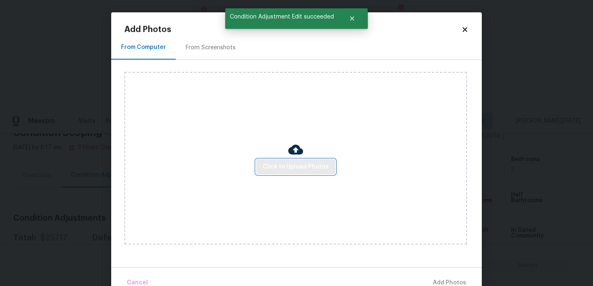
click at [307, 167] on span "Click to Upload Photos" at bounding box center [296, 167] width 66 height 10
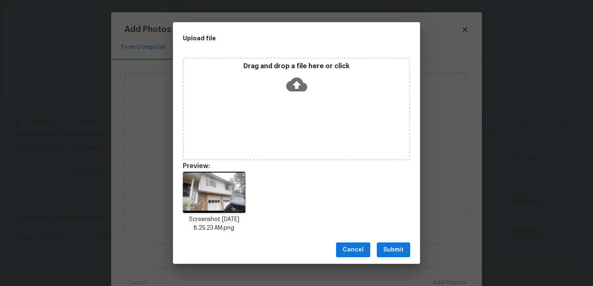
click at [386, 249] on span "Submit" at bounding box center [393, 250] width 20 height 10
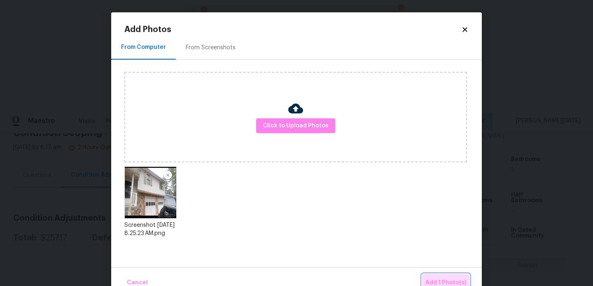
click at [442, 279] on span "Add 1 Photo(s)" at bounding box center [445, 283] width 41 height 10
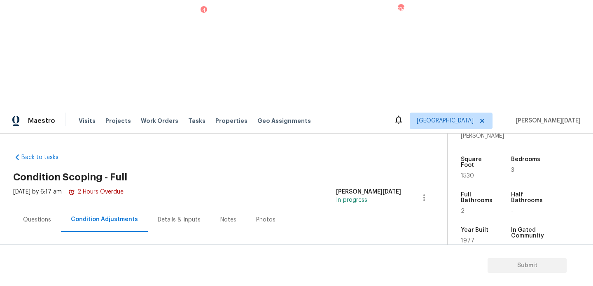
click at [39, 208] on div "Questions" at bounding box center [37, 220] width 48 height 24
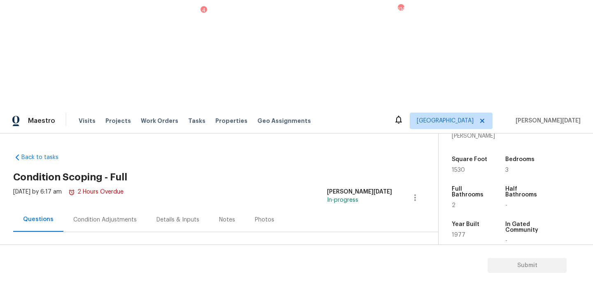
scroll to position [110, 0]
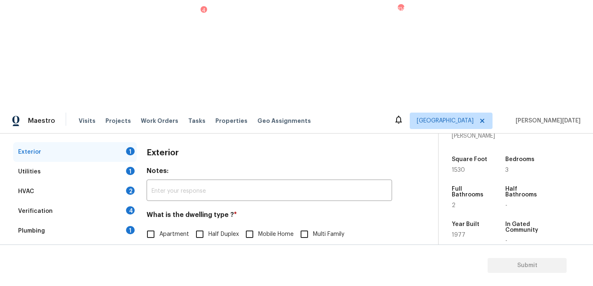
click at [93, 281] on div "Pricing" at bounding box center [74, 291] width 123 height 20
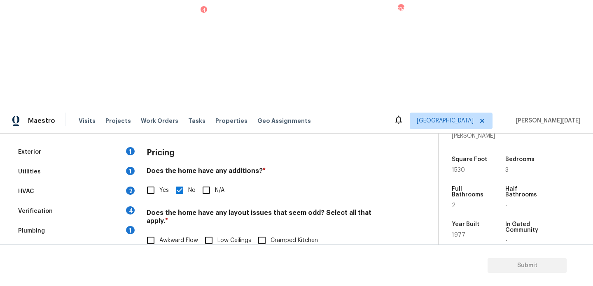
click at [157, 267] on input "Slope in Back Yard" at bounding box center [150, 275] width 17 height 17
checkbox input "true"
click at [298, 254] on span "Slope in Front Yard" at bounding box center [328, 258] width 80 height 9
click at [288, 249] on input "Slope in Front Yard" at bounding box center [279, 257] width 17 height 17
checkbox input "true"
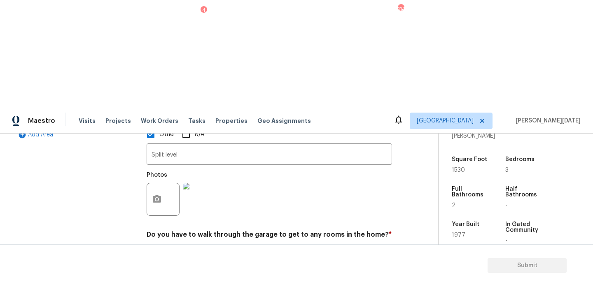
scroll to position [0, 0]
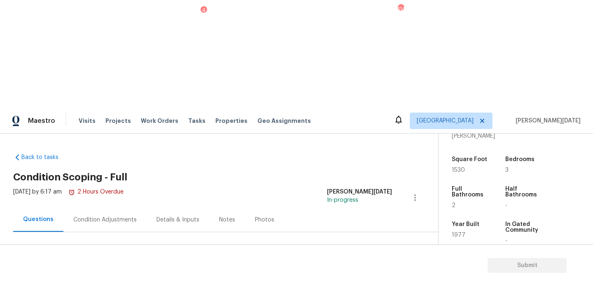
click at [109, 208] on div "Condition Adjustments" at bounding box center [104, 220] width 83 height 24
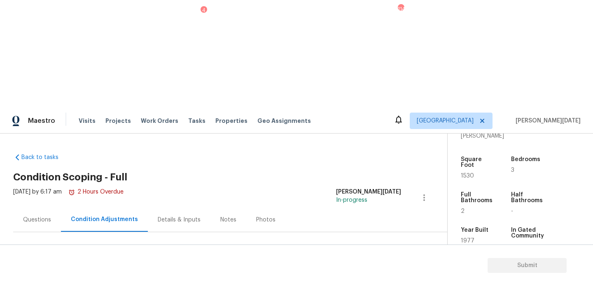
scroll to position [474, 0]
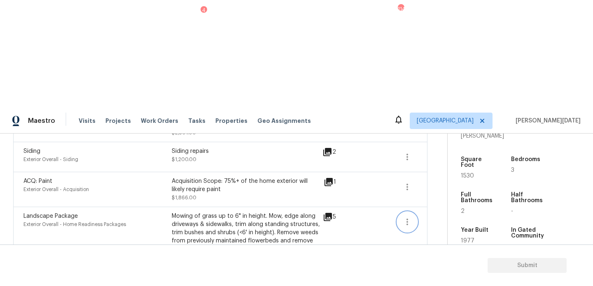
click at [405, 217] on icon "button" at bounding box center [407, 222] width 10 height 10
click at [446, 114] on div "Edit" at bounding box center [453, 112] width 64 height 8
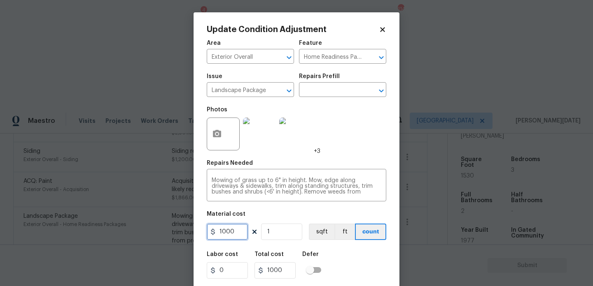
drag, startPoint x: 241, startPoint y: 228, endPoint x: 157, endPoint y: 231, distance: 84.0
click at [157, 231] on div "Update Condition Adjustment Area Exterior Overall ​ Feature Home Readiness Pack…" at bounding box center [296, 143] width 593 height 286
type input "2000"
click at [344, 142] on div "Photos +3" at bounding box center [296, 128] width 179 height 53
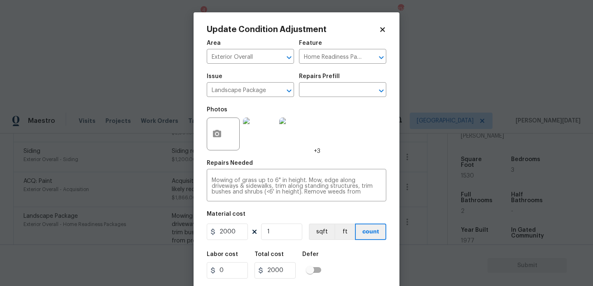
scroll to position [21, 0]
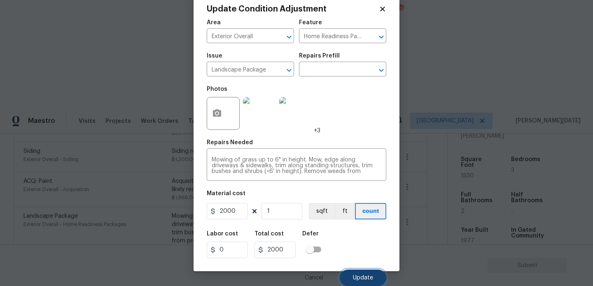
click at [352, 276] on button "Update" at bounding box center [363, 278] width 47 height 16
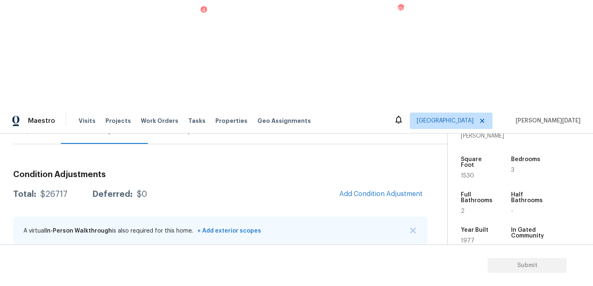
scroll to position [58, 0]
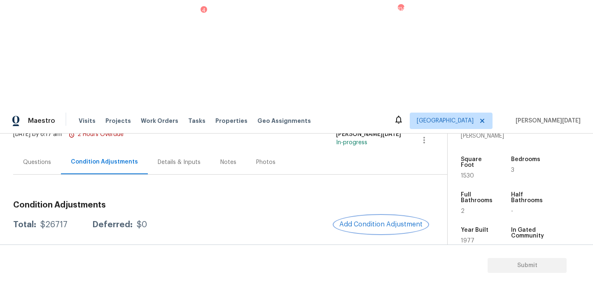
click at [371, 221] on span "Add Condition Adjustment" at bounding box center [380, 224] width 83 height 7
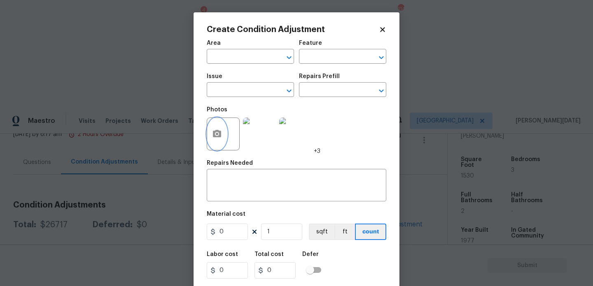
click at [221, 135] on icon "button" at bounding box center [217, 133] width 8 height 7
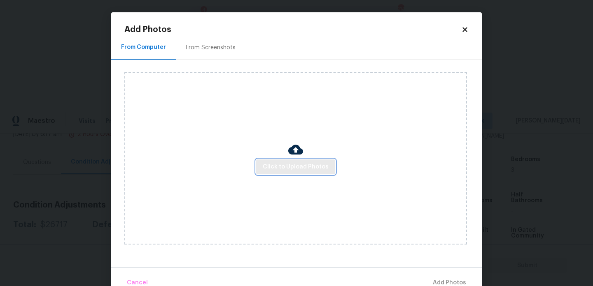
click at [293, 172] on span "Click to Upload Photos" at bounding box center [296, 167] width 66 height 10
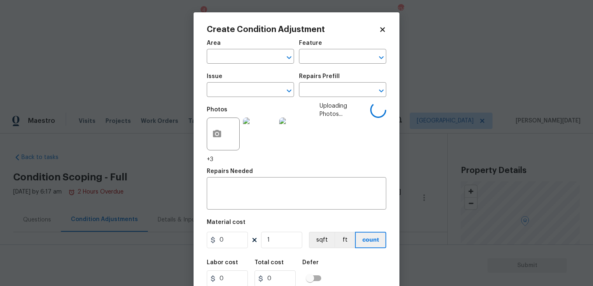
click at [233, 58] on input "text" at bounding box center [239, 57] width 64 height 13
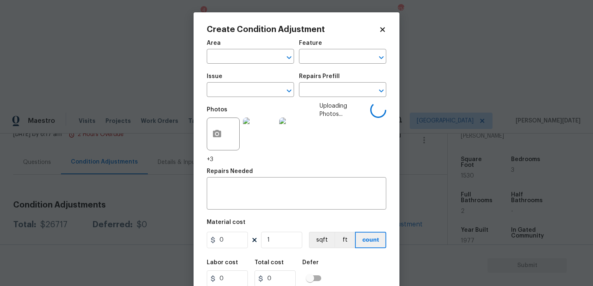
click at [233, 58] on input "text" at bounding box center [239, 57] width 64 height 13
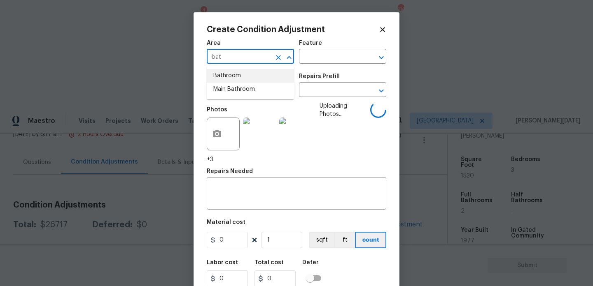
click at [233, 79] on li "Bathroom" at bounding box center [250, 76] width 87 height 14
type input "Bathroom"
click at [239, 90] on input "text" at bounding box center [239, 90] width 64 height 13
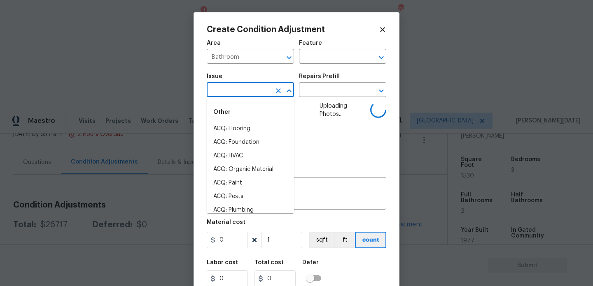
type input "p"
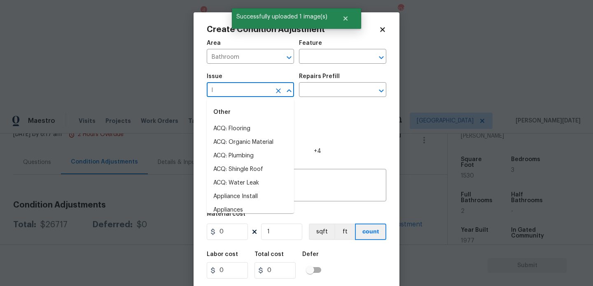
type input "lu"
click at [378, 105] on div "Photos +4" at bounding box center [296, 128] width 179 height 53
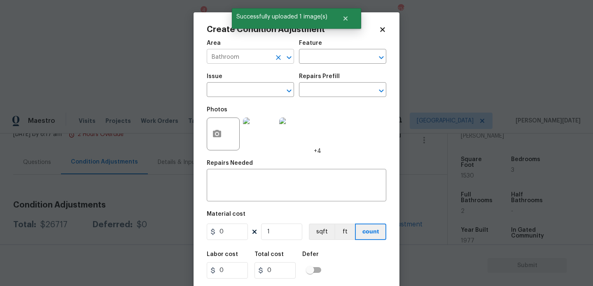
click at [277, 57] on icon "Clear" at bounding box center [278, 57] width 8 height 8
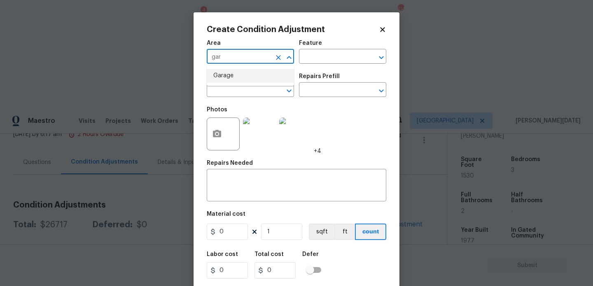
click at [248, 80] on li "Garage" at bounding box center [250, 76] width 87 height 14
type input "Garage"
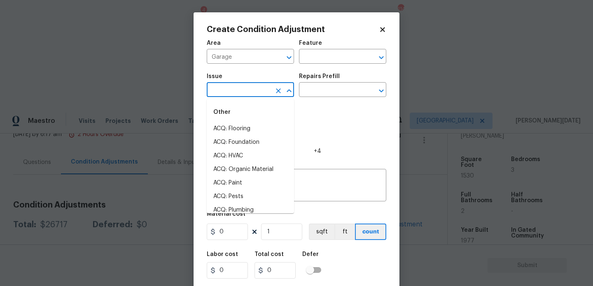
click at [243, 95] on input "text" at bounding box center [239, 90] width 64 height 13
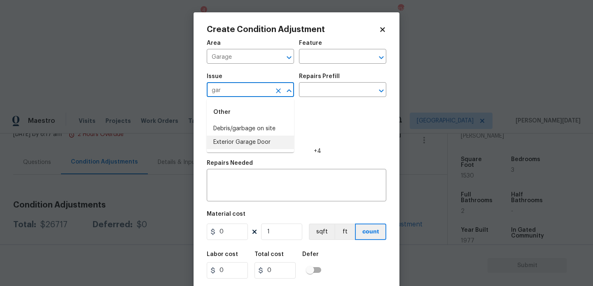
click at [254, 139] on li "Exterior Garage Door" at bounding box center [250, 143] width 87 height 14
click at [335, 54] on input "text" at bounding box center [331, 57] width 64 height 13
type input "Exterior Garage Door"
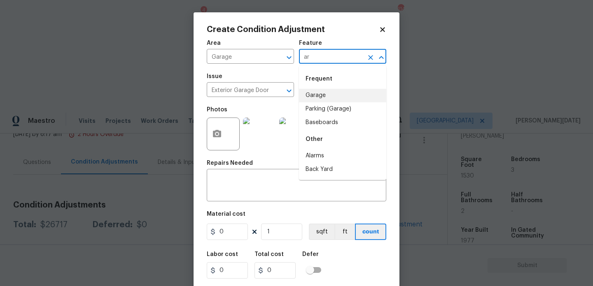
click at [329, 94] on li "Garage" at bounding box center [342, 96] width 87 height 14
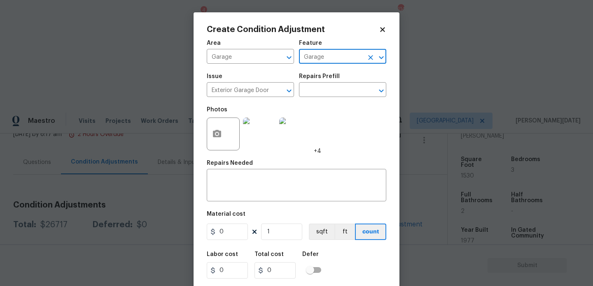
type input "Garage"
click at [240, 228] on input "0" at bounding box center [227, 232] width 41 height 16
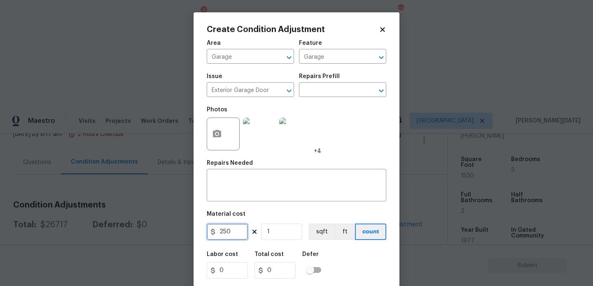
type input "250"
click at [286, 230] on input "1" at bounding box center [281, 232] width 41 height 16
type input "0"
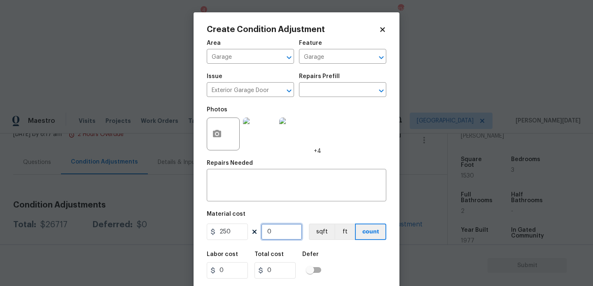
type input "2"
type input "500"
type input "2"
click at [267, 184] on textarea at bounding box center [297, 186] width 170 height 17
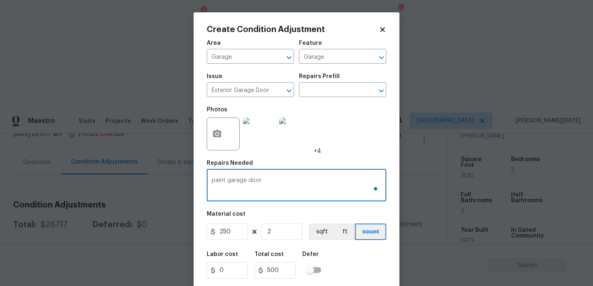
scroll to position [21, 0]
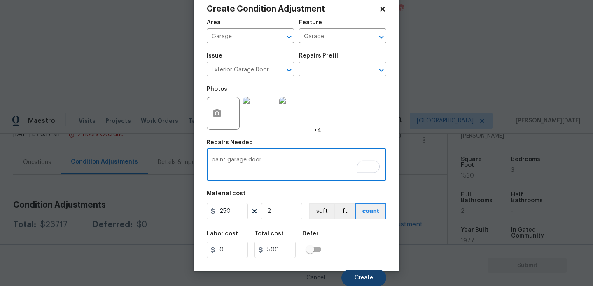
type textarea "paint garage door"
click at [368, 274] on button "Create" at bounding box center [363, 278] width 45 height 16
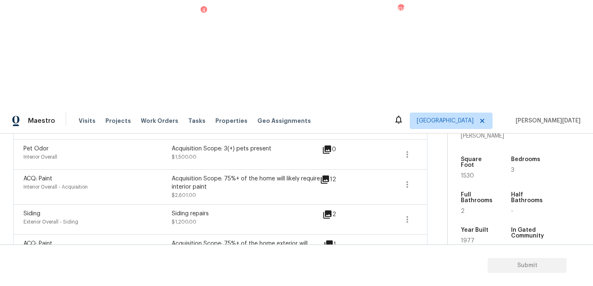
scroll to position [440, 0]
click at [401, 210] on button "button" at bounding box center [407, 220] width 20 height 20
click at [433, 112] on div "Edit" at bounding box center [453, 111] width 64 height 8
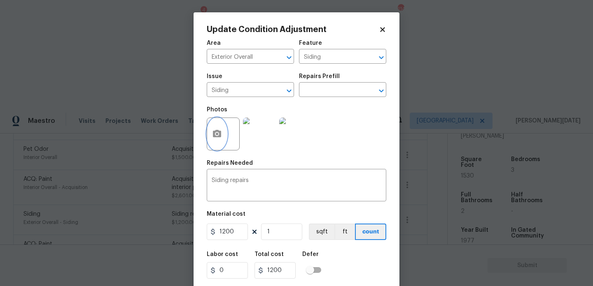
click at [216, 135] on circle "button" at bounding box center [217, 134] width 2 height 2
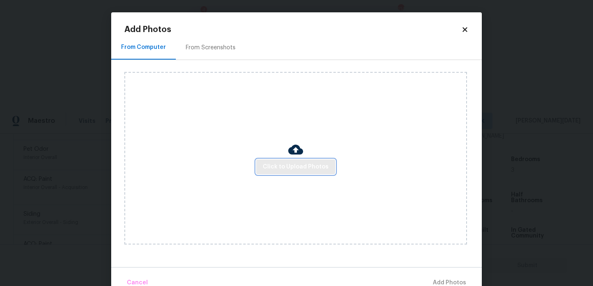
click at [289, 168] on span "Click to Upload Photos" at bounding box center [296, 167] width 66 height 10
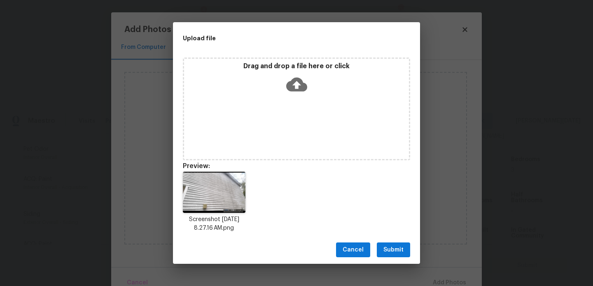
click at [381, 245] on button "Submit" at bounding box center [393, 250] width 33 height 15
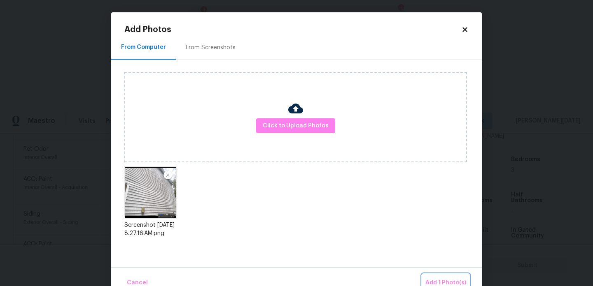
click at [437, 275] on button "Add 1 Photo(s)" at bounding box center [445, 283] width 47 height 18
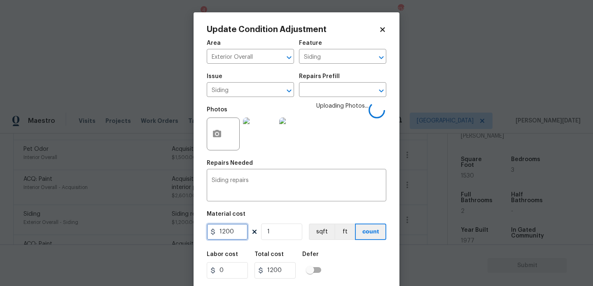
drag, startPoint x: 235, startPoint y: 232, endPoint x: 182, endPoint y: 229, distance: 53.6
click at [182, 229] on div "Update Condition Adjustment Area Exterior Overall ​ Feature Siding ​ Issue Sidi…" at bounding box center [296, 143] width 593 height 286
type input "3500"
click at [360, 160] on div "Area Exterior Overall ​ Feature Siding ​ Issue Siding ​ Repairs Prefill ​ Photo…" at bounding box center [296, 171] width 179 height 272
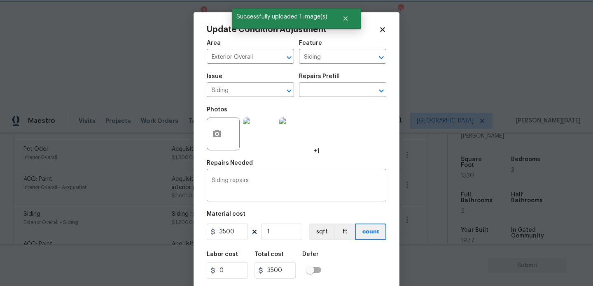
scroll to position [21, 0]
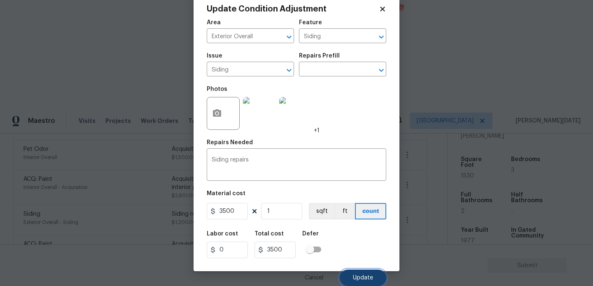
click at [358, 270] on button "Update" at bounding box center [363, 278] width 47 height 16
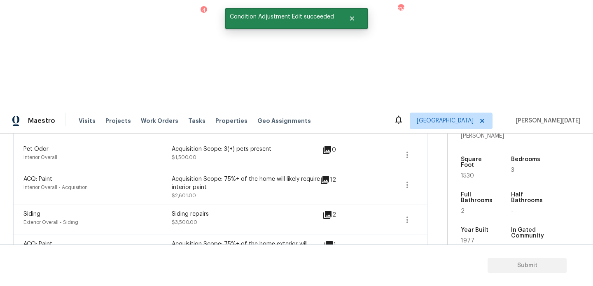
scroll to position [0, 0]
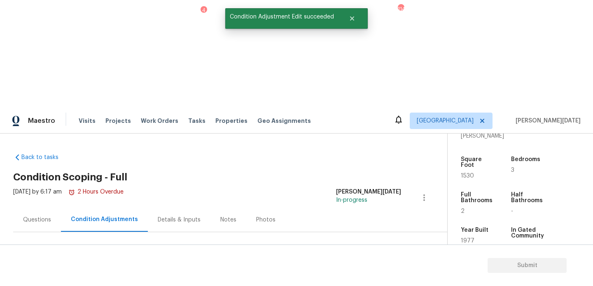
click at [35, 208] on div "Questions" at bounding box center [37, 220] width 48 height 24
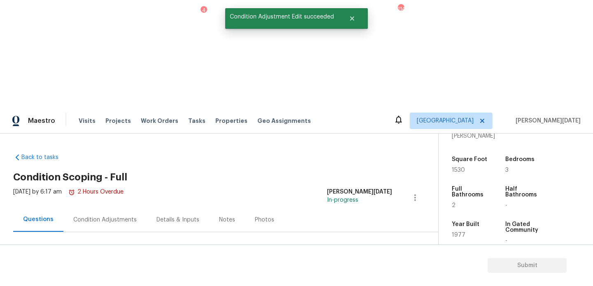
click at [71, 272] on div "Utilities 1" at bounding box center [74, 282] width 123 height 20
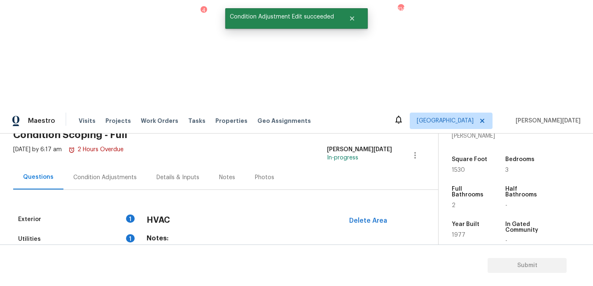
click at [108, 230] on div "Utilities 1" at bounding box center [74, 240] width 123 height 20
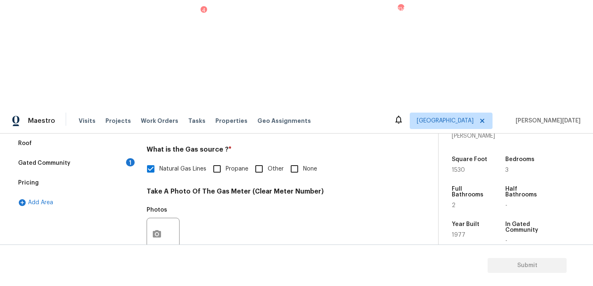
scroll to position [0, 0]
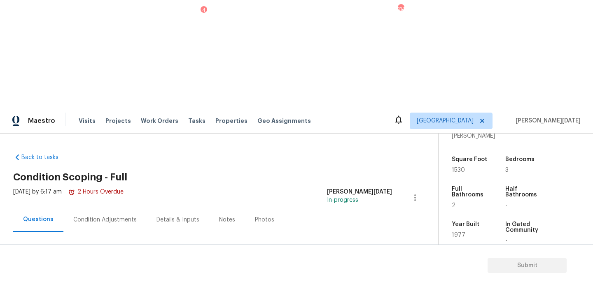
click at [110, 216] on div "Condition Adjustments" at bounding box center [104, 220] width 63 height 8
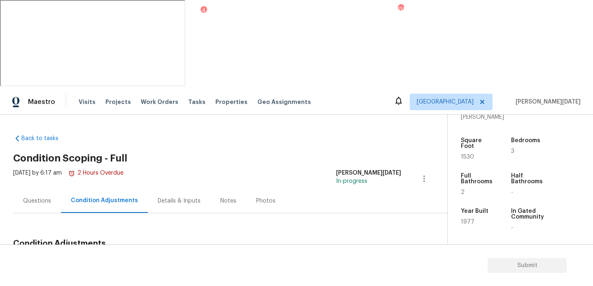
click at [358, 260] on span "Add Condition Adjustment" at bounding box center [380, 263] width 83 height 7
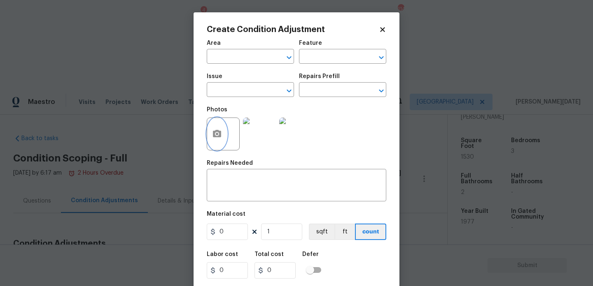
click at [222, 136] on button "button" at bounding box center [217, 134] width 20 height 32
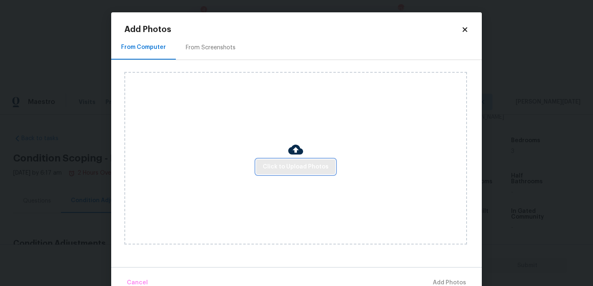
click at [279, 162] on span "Click to Upload Photos" at bounding box center [296, 167] width 66 height 10
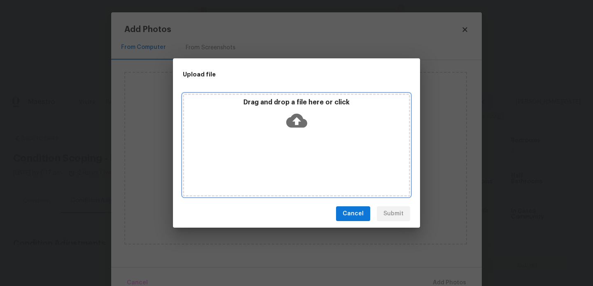
click at [279, 162] on div "Drag and drop a file here or click" at bounding box center [296, 145] width 227 height 103
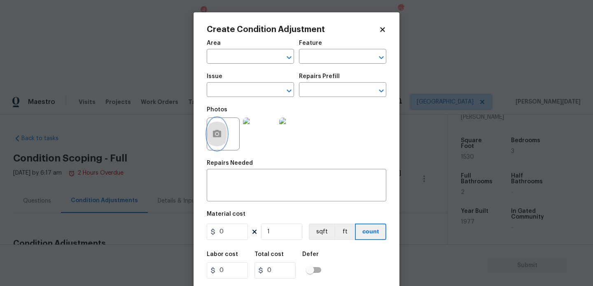
click at [216, 144] on button "button" at bounding box center [217, 134] width 20 height 32
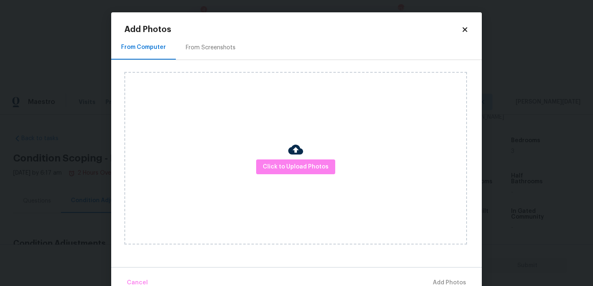
click at [315, 180] on div "Click to Upload Photos" at bounding box center [295, 158] width 342 height 173
click at [318, 176] on div "Click to Upload Photos" at bounding box center [295, 158] width 342 height 173
click at [323, 171] on span "Click to Upload Photos" at bounding box center [296, 167] width 66 height 10
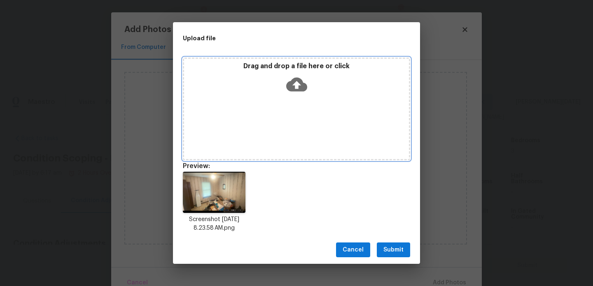
click at [271, 103] on div "Drag and drop a file here or click" at bounding box center [296, 109] width 227 height 103
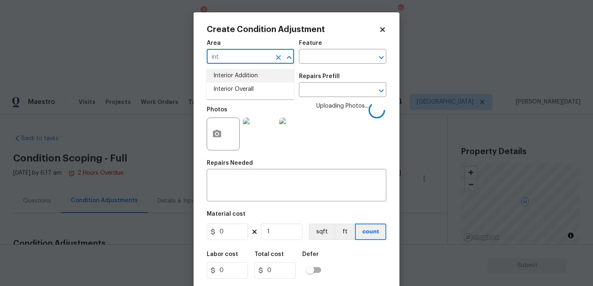
scroll to position [209, 0]
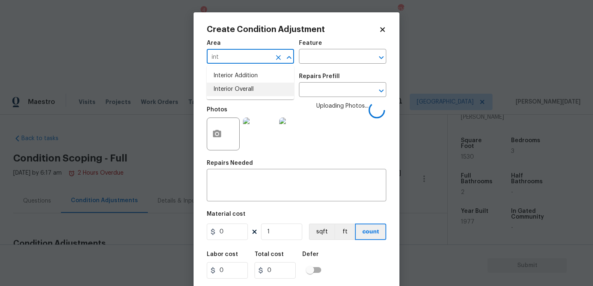
click at [234, 88] on li "Interior Overall" at bounding box center [250, 90] width 87 height 14
type input "Interior Overall"
click at [234, 88] on input "text" at bounding box center [239, 90] width 64 height 13
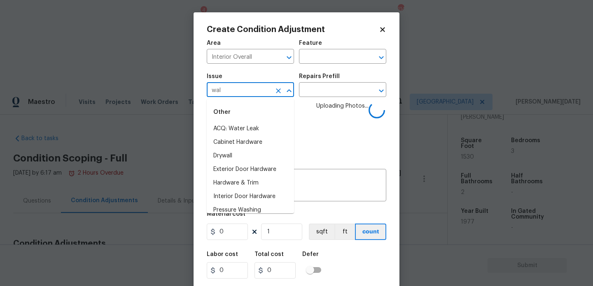
type input "wall"
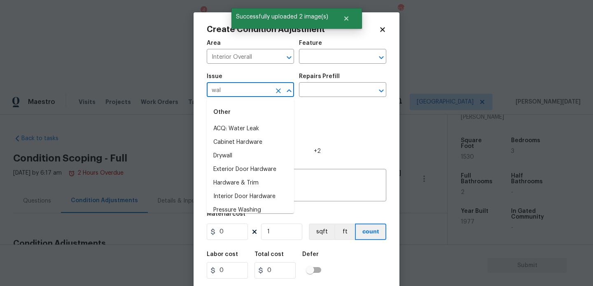
type input "wall"
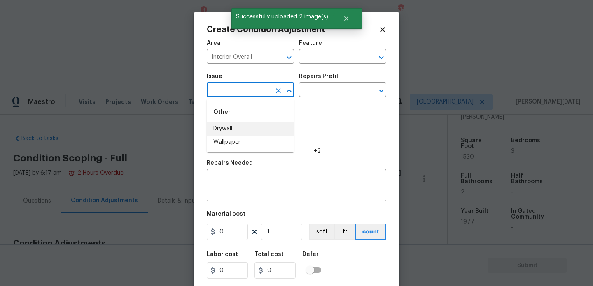
click at [239, 143] on li "Wallpaper" at bounding box center [250, 143] width 87 height 14
type input "ACQ: Foundation"
click at [266, 88] on input "ACQ: Foundation" at bounding box center [239, 90] width 64 height 13
click at [277, 90] on icon "Clear" at bounding box center [278, 90] width 5 height 5
click at [250, 146] on li "Wallpaper" at bounding box center [250, 143] width 87 height 14
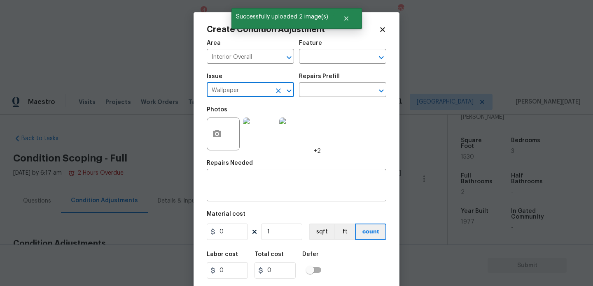
type input "Wallpaper"
click at [318, 100] on div "Issue Wallpaper ​ Repairs Prefill ​" at bounding box center [296, 85] width 179 height 33
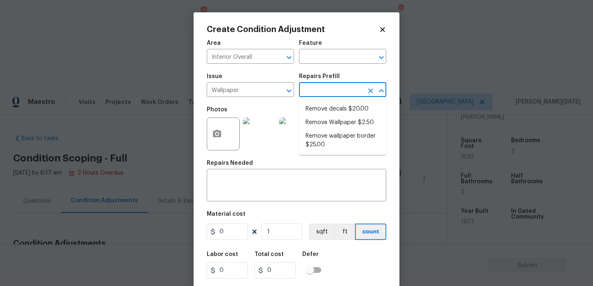
click at [332, 92] on input "text" at bounding box center [331, 90] width 64 height 13
click at [342, 121] on li "Remove Wallpaper $2.50" at bounding box center [342, 123] width 87 height 14
type input "Walls and Ceiling"
type input "2.5"
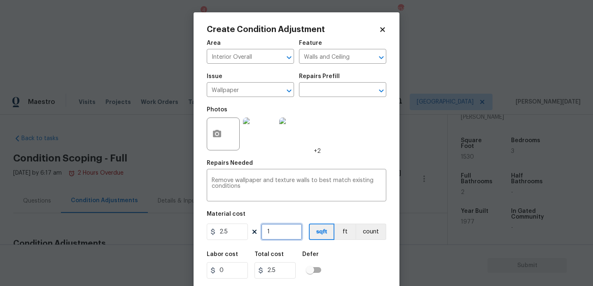
click at [281, 234] on input "1" at bounding box center [281, 232] width 41 height 16
type input "0"
type input "2"
type input "5"
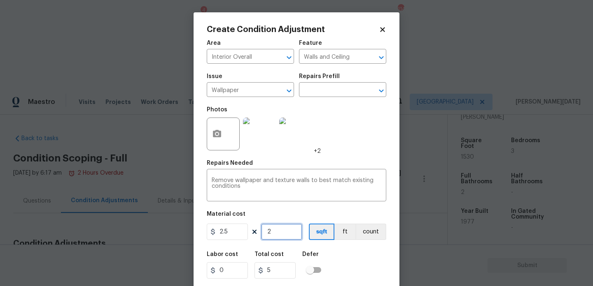
type input "25"
type input "62.5"
type input "250"
type input "625"
drag, startPoint x: 281, startPoint y: 234, endPoint x: 194, endPoint y: 229, distance: 87.4
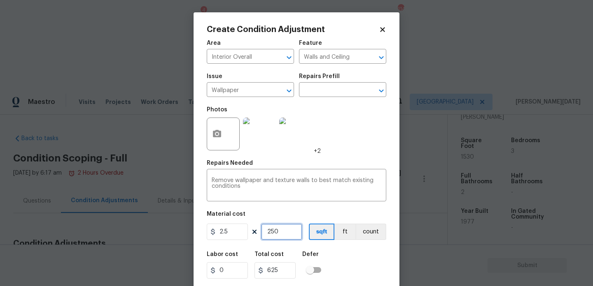
click at [194, 229] on div "Create Condition Adjustment Area Interior Overall ​ Feature Walls and Ceiling ​…" at bounding box center [296, 152] width 206 height 280
type input "0"
type input "3"
type input "7.5"
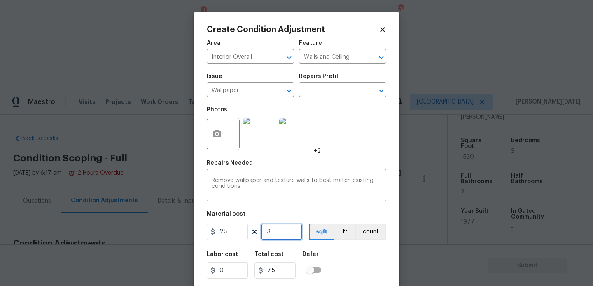
type input "30"
type input "75"
type input "300"
type input "750"
drag, startPoint x: 283, startPoint y: 235, endPoint x: 212, endPoint y: 235, distance: 71.2
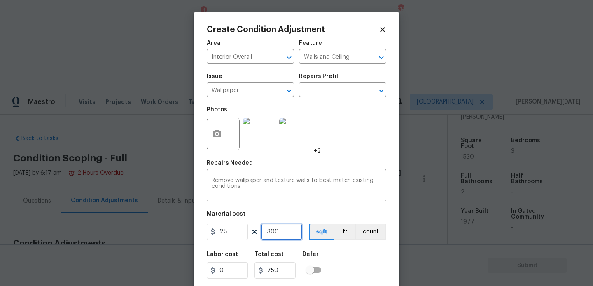
click at [212, 235] on div "2.5 300 sqft ft count" at bounding box center [296, 232] width 179 height 16
type input "0"
type input "4"
type input "10"
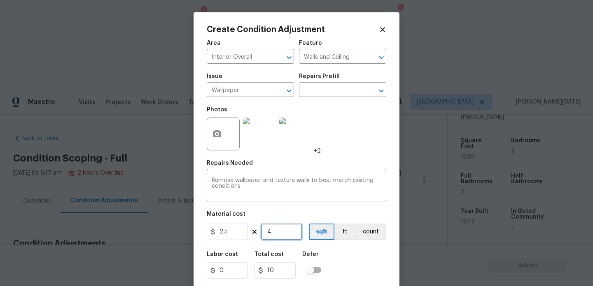
type input "40"
type input "100"
type input "400"
type input "1000"
type input "400"
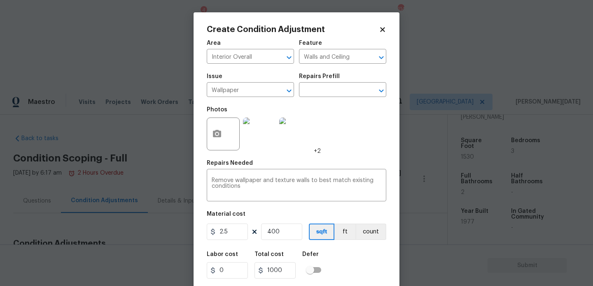
click at [335, 138] on div "Photos +2" at bounding box center [296, 128] width 179 height 53
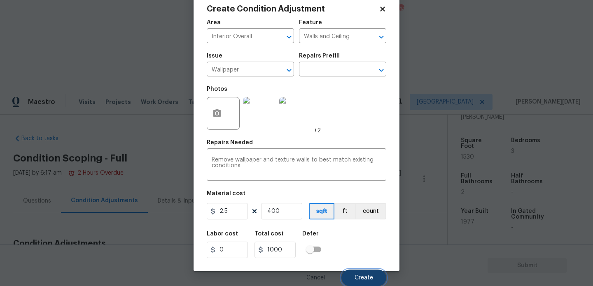
click at [358, 273] on button "Create" at bounding box center [363, 278] width 45 height 16
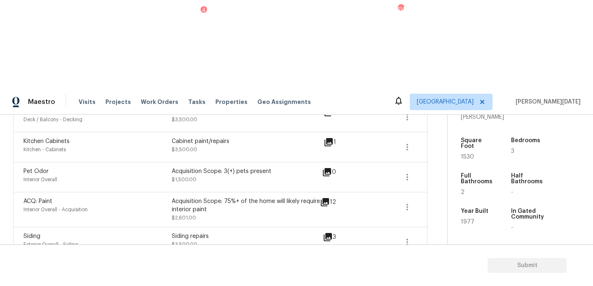
scroll to position [432, 0]
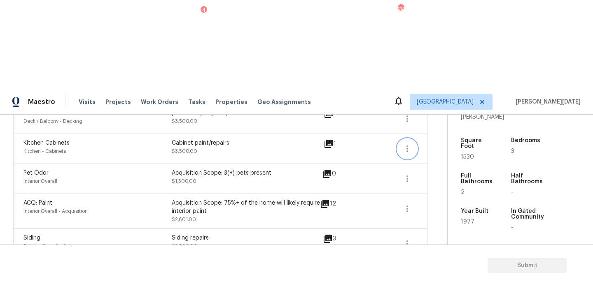
click at [407, 144] on icon "button" at bounding box center [407, 149] width 10 height 10
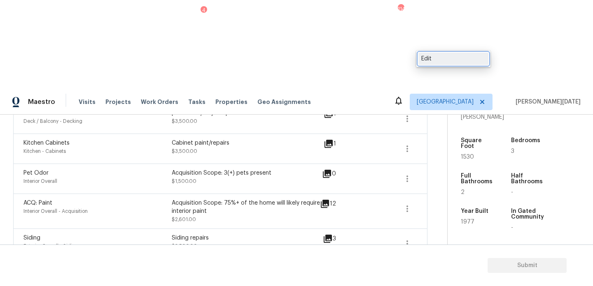
click at [443, 59] on div "Edit" at bounding box center [453, 59] width 64 height 8
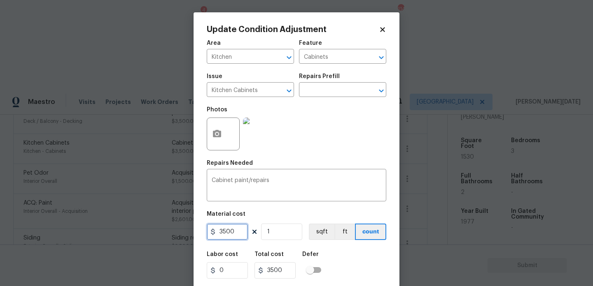
click at [222, 233] on input "3500" at bounding box center [227, 232] width 41 height 16
type input "4500"
click at [323, 157] on div "Area Kitchen ​ Feature Cabinets ​ Issue Kitchen Cabinets ​ Repairs Prefill ​ Ph…" at bounding box center [296, 171] width 179 height 272
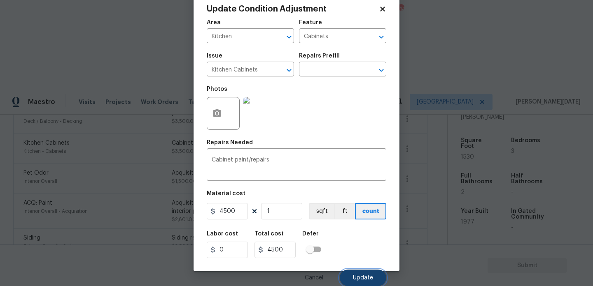
click at [366, 274] on button "Update" at bounding box center [363, 278] width 47 height 16
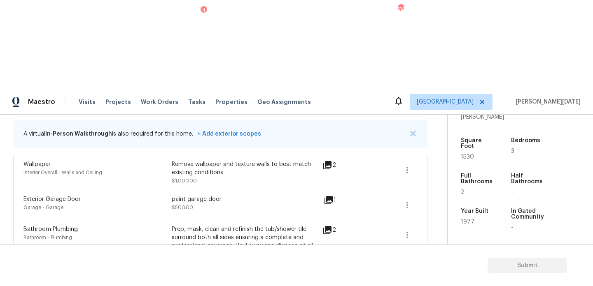
scroll to position [167, 0]
